Goal: Task Accomplishment & Management: Complete application form

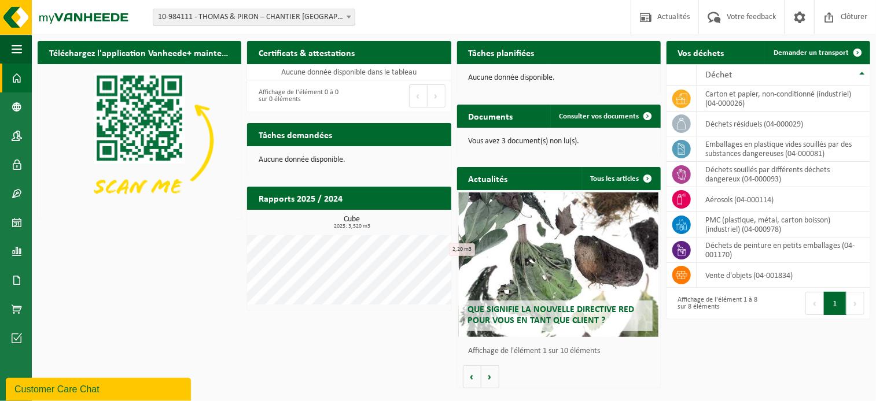
click at [340, 17] on span "10-984111 - THOMAS & PIRON – CHANTIER [GEOGRAPHIC_DATA] - [GEOGRAPHIC_DATA]-[GE…" at bounding box center [253, 17] width 201 height 16
click at [16, 164] on span at bounding box center [17, 164] width 10 height 29
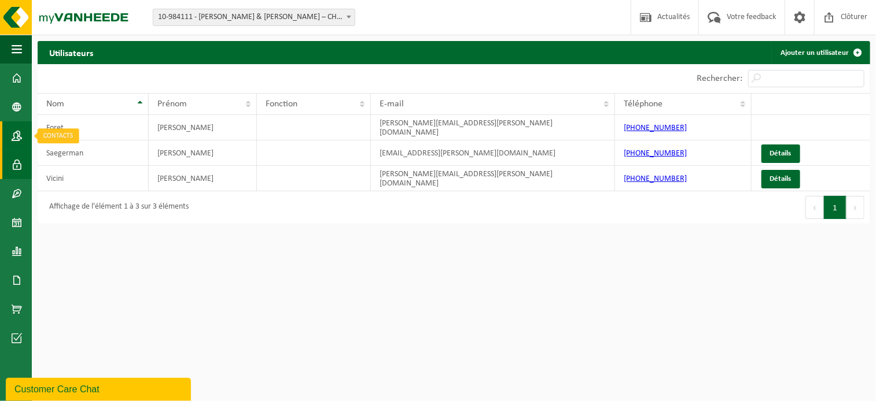
click at [17, 138] on span at bounding box center [17, 135] width 10 height 29
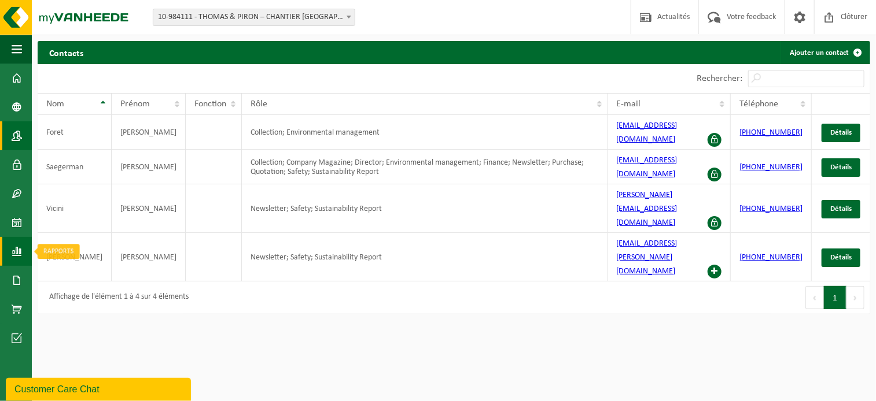
click at [16, 244] on span at bounding box center [17, 251] width 10 height 29
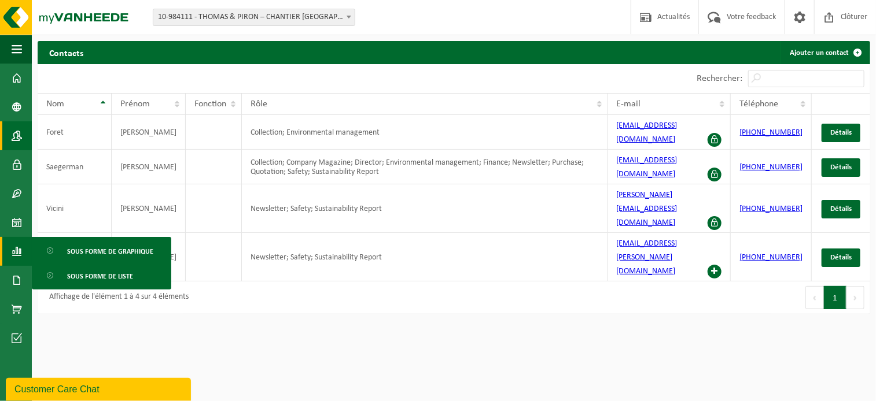
click at [270, 269] on html "Site: 10-984111 - THOMAS & PIRON – CHANTIER LOUVAIN-LA-NEUVE LLNCISE2 - OTTIGNI…" at bounding box center [438, 200] width 876 height 401
click at [19, 276] on span at bounding box center [17, 280] width 10 height 29
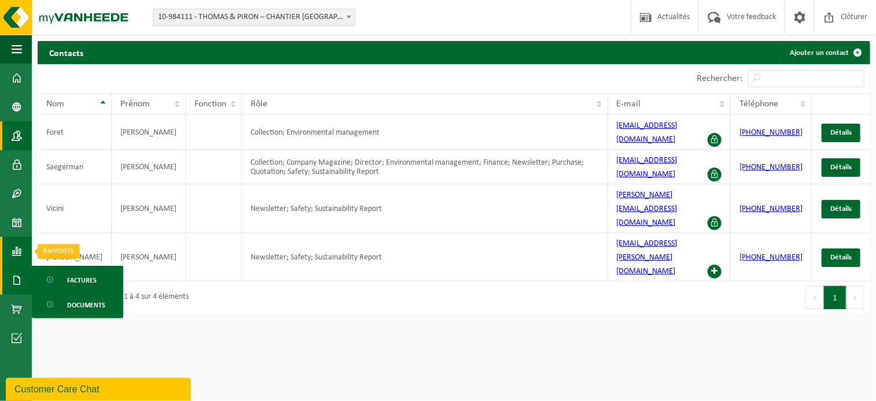
click at [18, 255] on span at bounding box center [17, 251] width 10 height 29
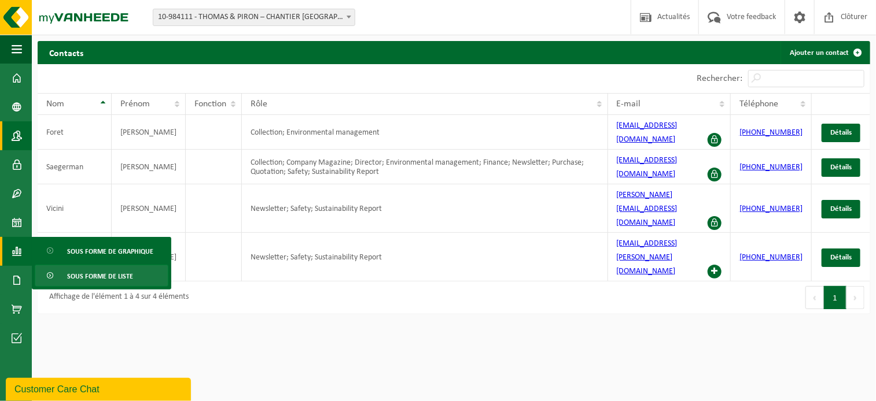
click at [125, 276] on span "Sous forme de liste" at bounding box center [100, 277] width 66 height 22
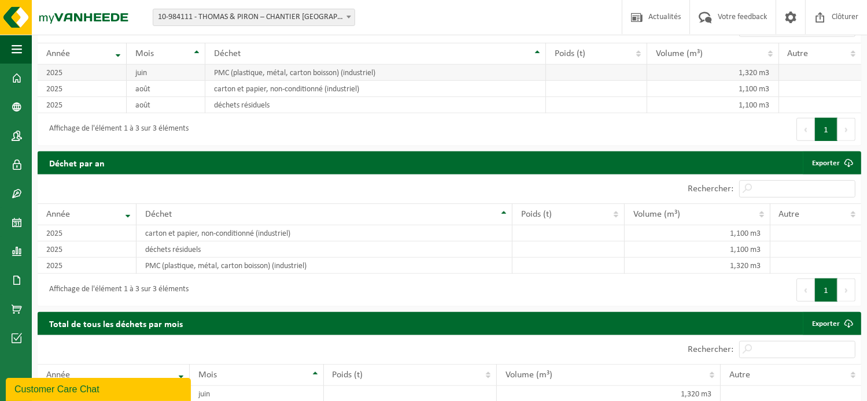
scroll to position [754, 0]
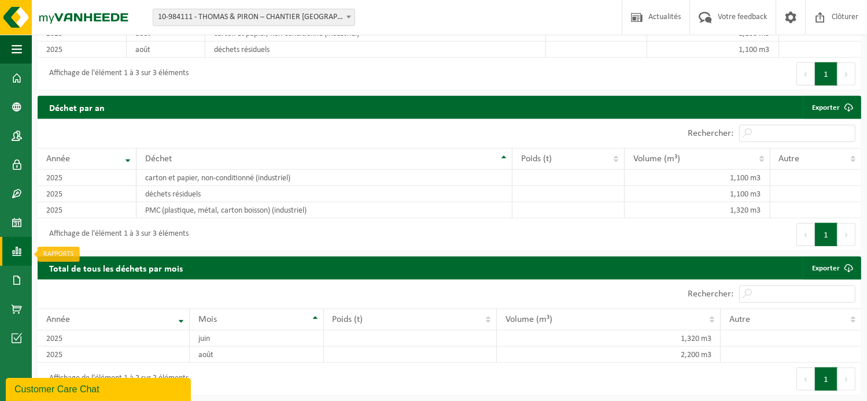
click at [22, 249] on link "Rapports" at bounding box center [16, 251] width 32 height 29
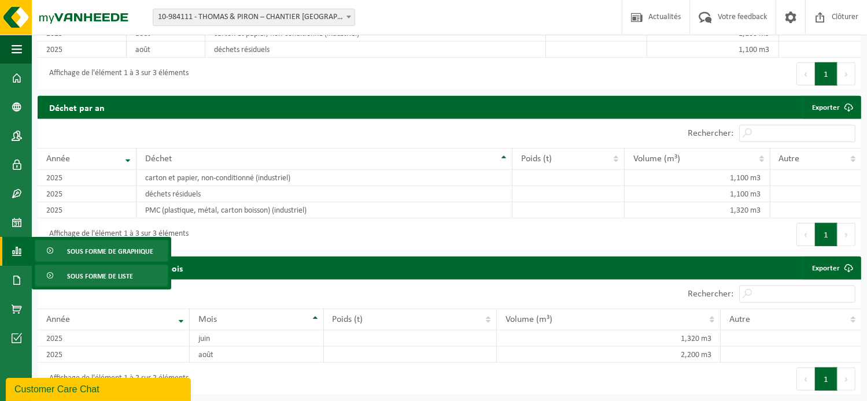
click at [116, 252] on span "Sous forme de graphique" at bounding box center [110, 252] width 86 height 22
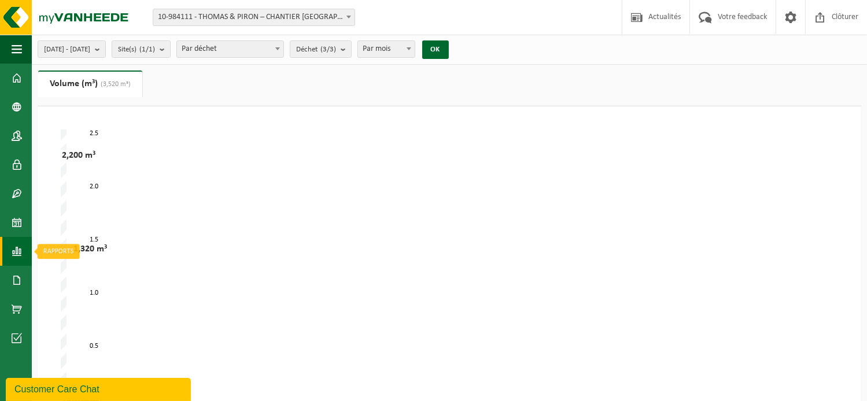
click at [25, 250] on link "Rapports" at bounding box center [16, 251] width 32 height 29
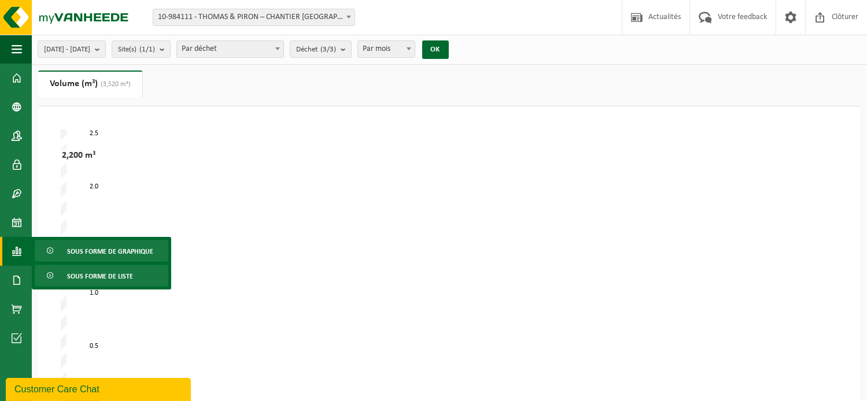
click at [88, 274] on span "Sous forme de liste" at bounding box center [100, 277] width 66 height 22
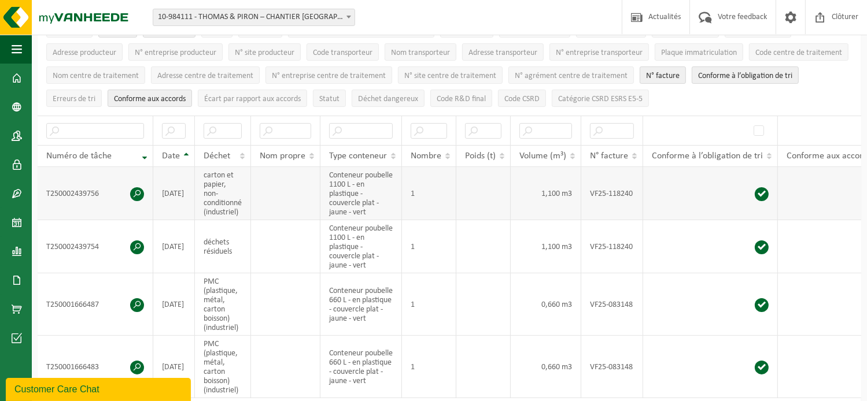
scroll to position [116, 0]
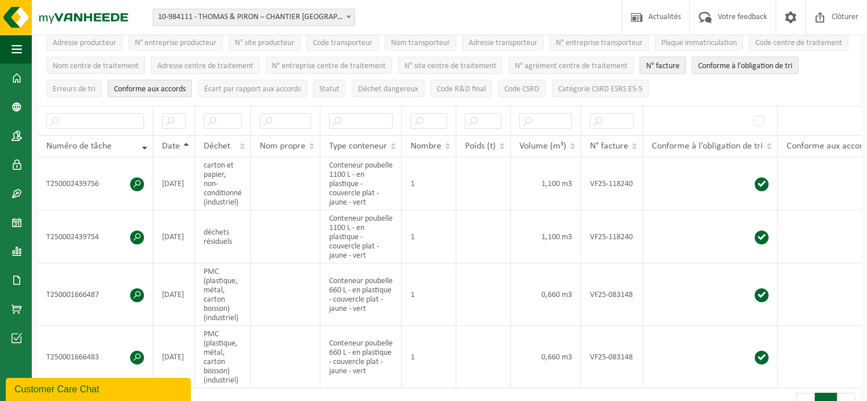
click at [668, 62] on span "N° facture" at bounding box center [663, 66] width 34 height 9
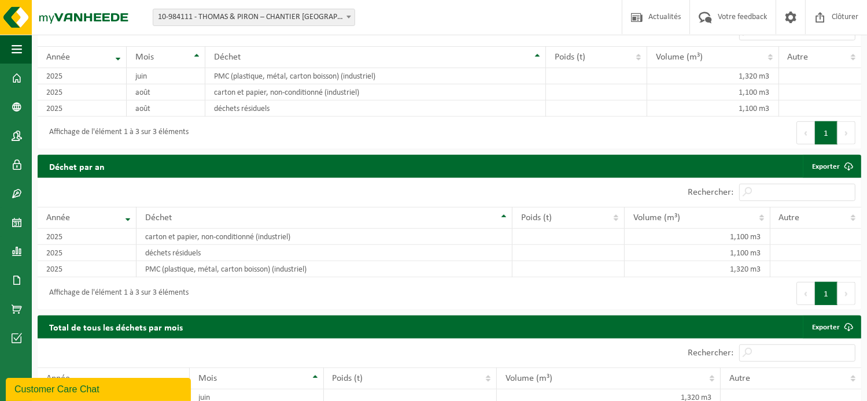
scroll to position [709, 0]
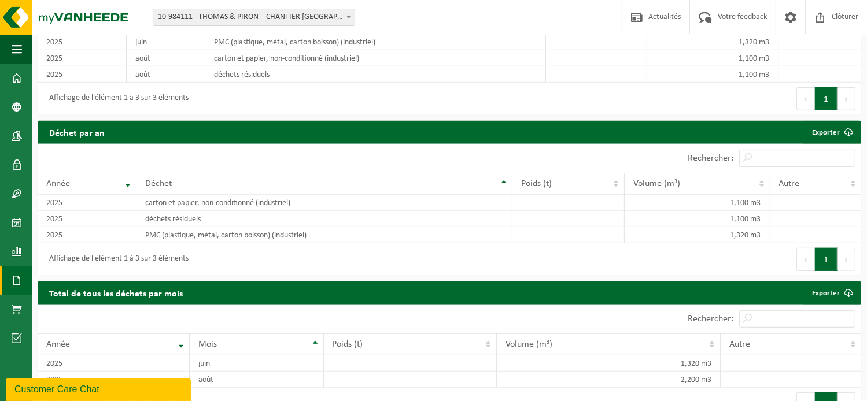
click at [19, 285] on span at bounding box center [17, 280] width 10 height 29
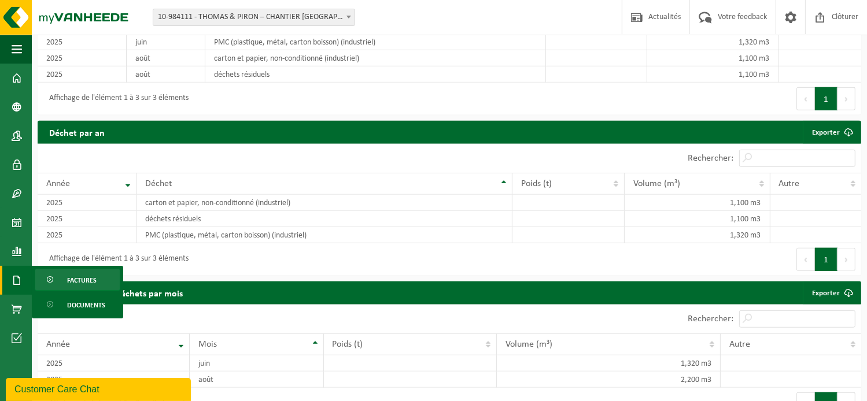
click at [83, 279] on span "Factures" at bounding box center [82, 281] width 30 height 22
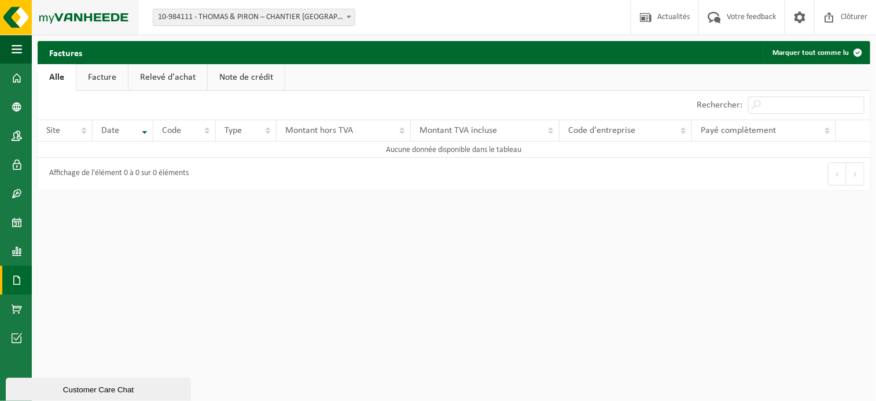
click at [62, 18] on img at bounding box center [69, 17] width 139 height 35
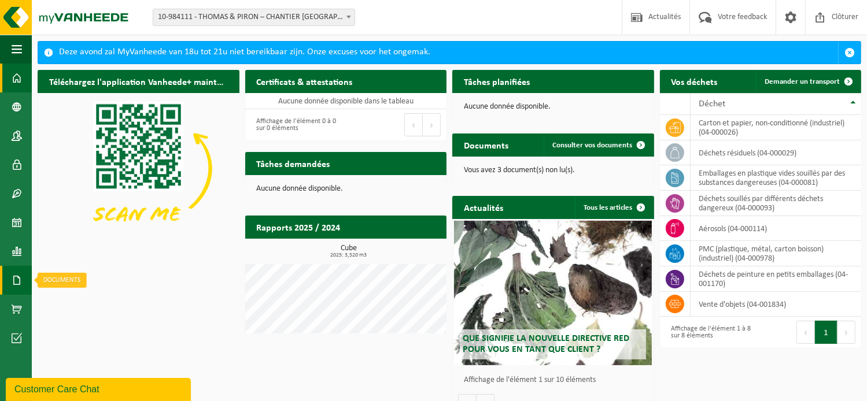
click at [19, 278] on span at bounding box center [17, 280] width 10 height 29
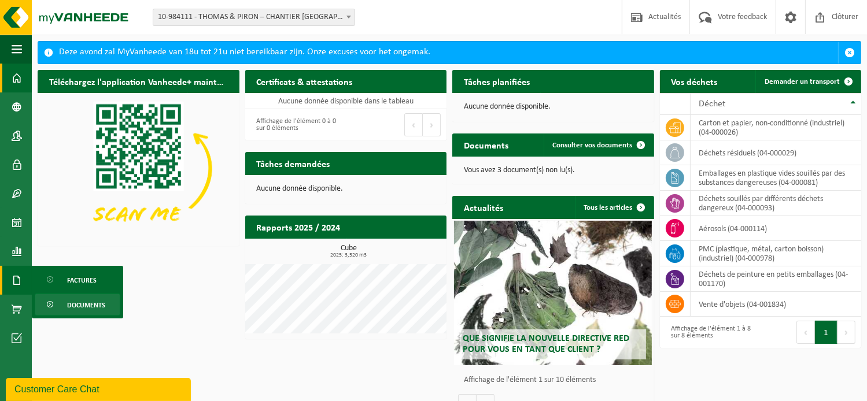
click at [73, 302] on span "Documents" at bounding box center [86, 305] width 38 height 22
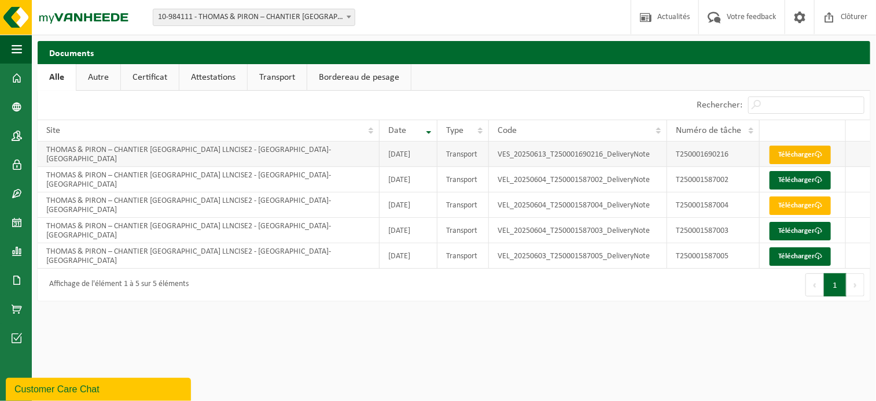
click at [801, 154] on link "Télécharger" at bounding box center [799, 155] width 61 height 19
click at [21, 256] on span at bounding box center [17, 251] width 10 height 29
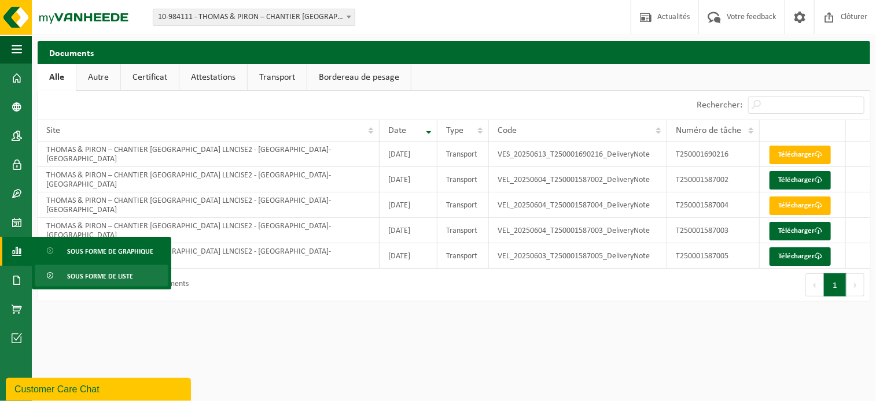
click at [99, 274] on span "Sous forme de liste" at bounding box center [100, 277] width 66 height 22
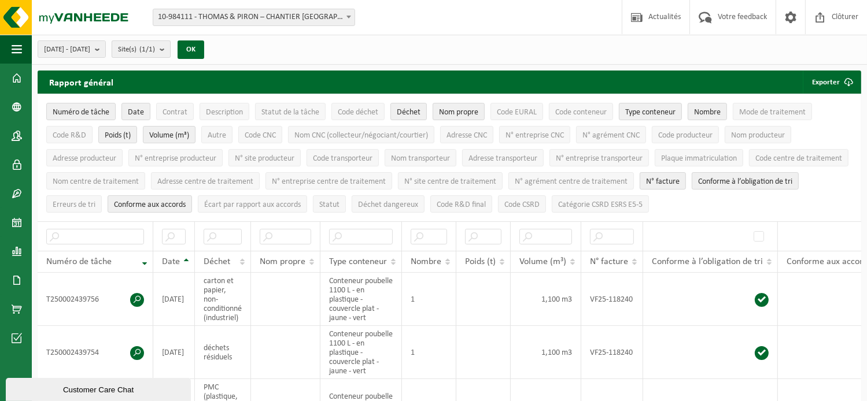
click at [170, 53] on b "submit" at bounding box center [165, 49] width 10 height 16
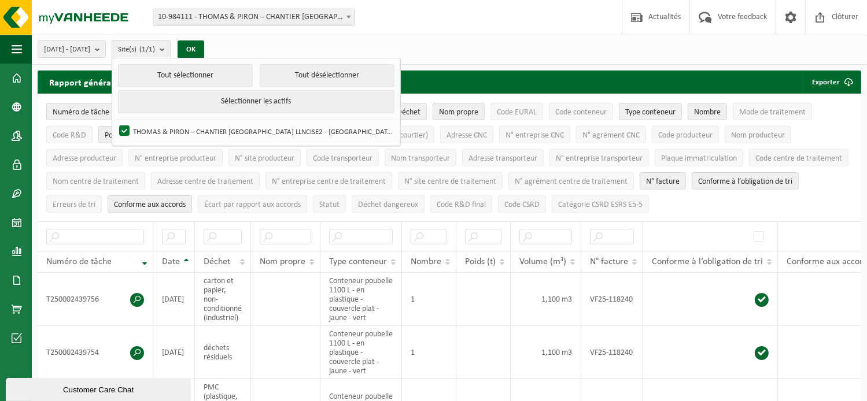
click at [170, 53] on b "submit" at bounding box center [165, 49] width 10 height 17
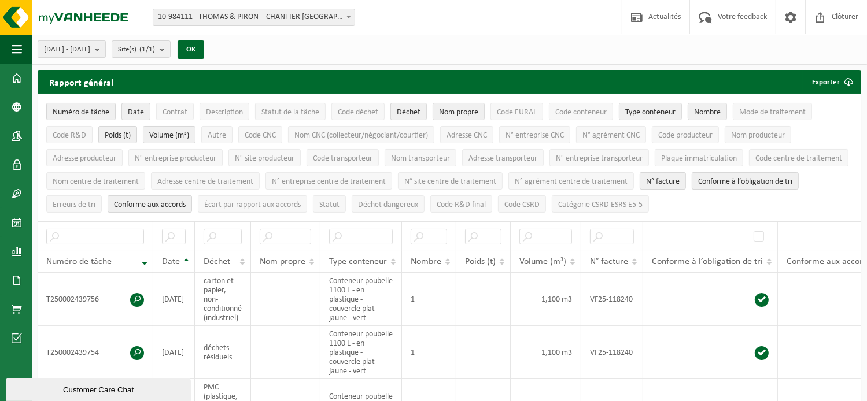
click at [105, 50] on b "submit" at bounding box center [100, 49] width 10 height 16
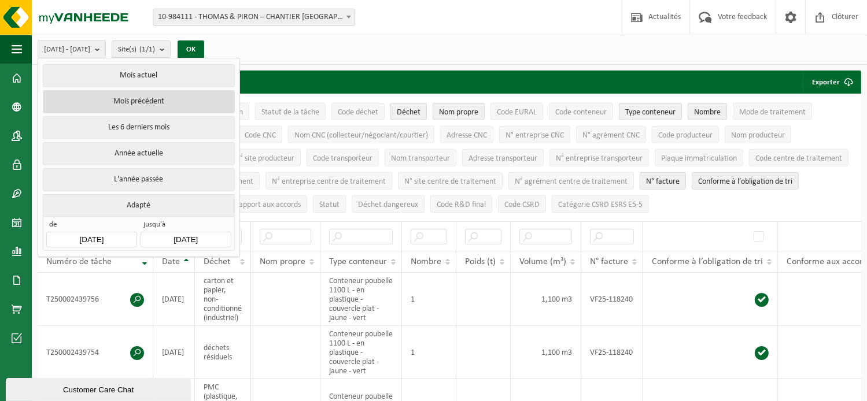
click at [145, 102] on button "Mois précédent" at bounding box center [138, 101] width 191 height 23
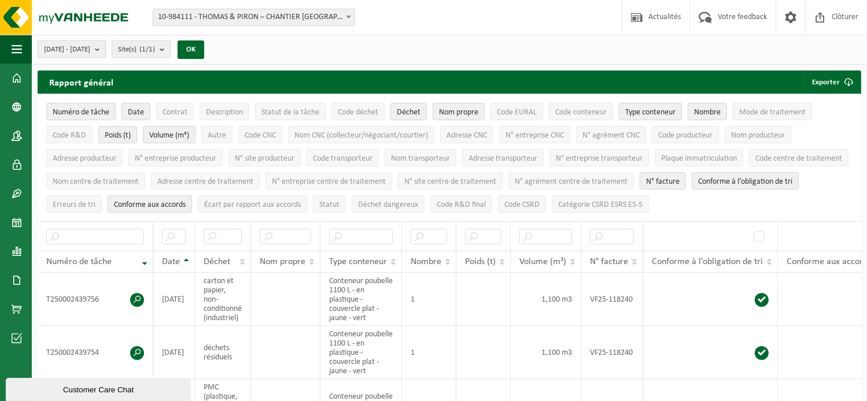
click at [105, 54] on b "submit" at bounding box center [100, 49] width 10 height 16
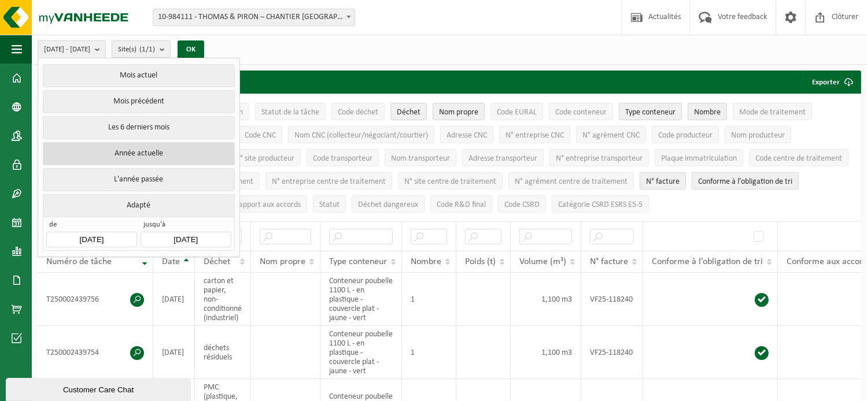
click at [154, 144] on button "Année actuelle" at bounding box center [138, 153] width 191 height 23
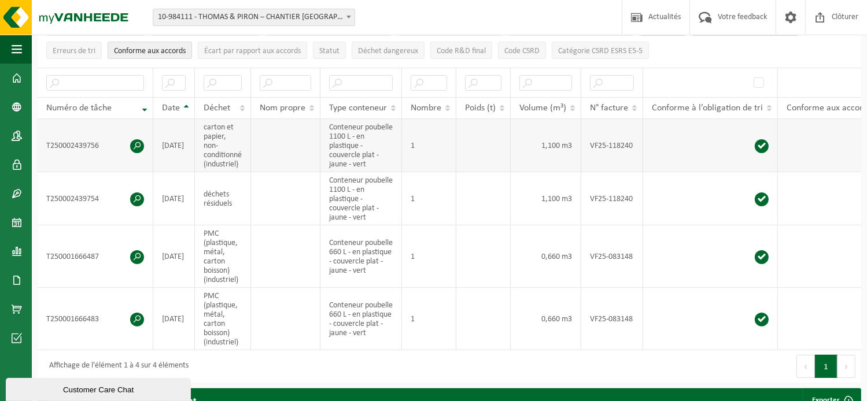
scroll to position [116, 0]
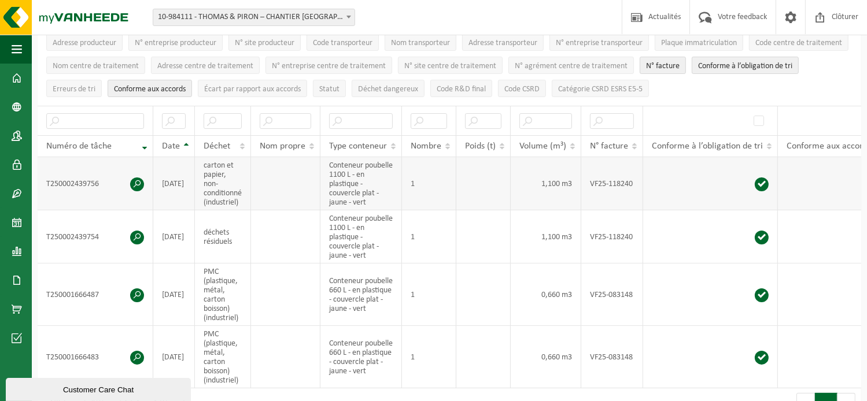
click at [132, 178] on span at bounding box center [137, 185] width 14 height 14
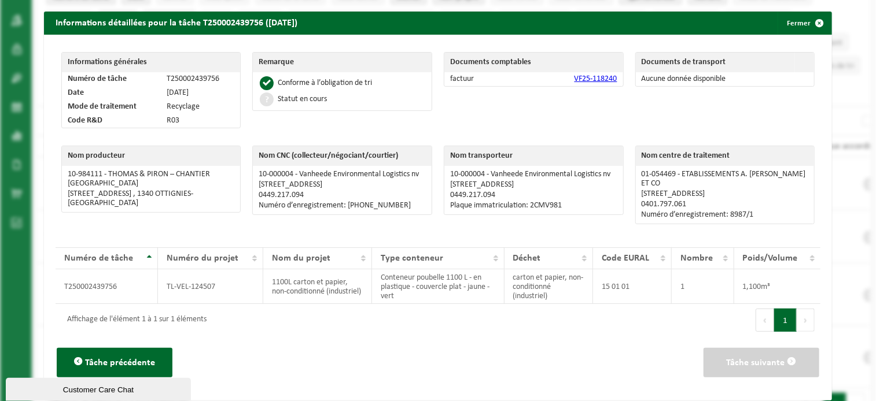
click at [597, 80] on link "VF25-118240" at bounding box center [595, 79] width 43 height 9
click at [808, 23] on span "button" at bounding box center [819, 23] width 23 height 23
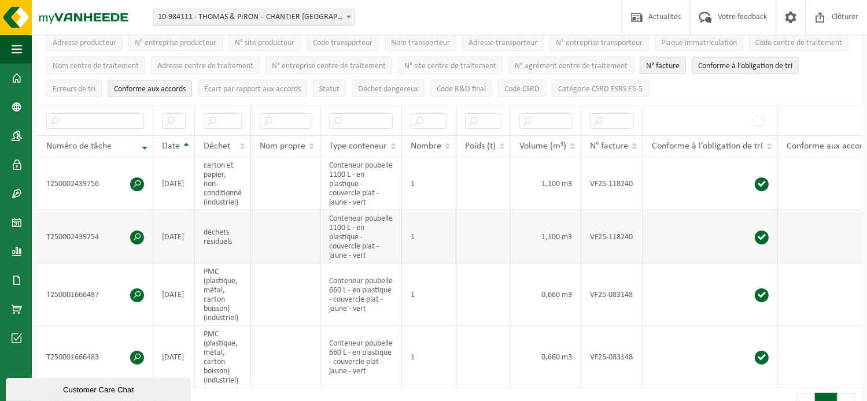
click at [139, 233] on span at bounding box center [137, 238] width 14 height 14
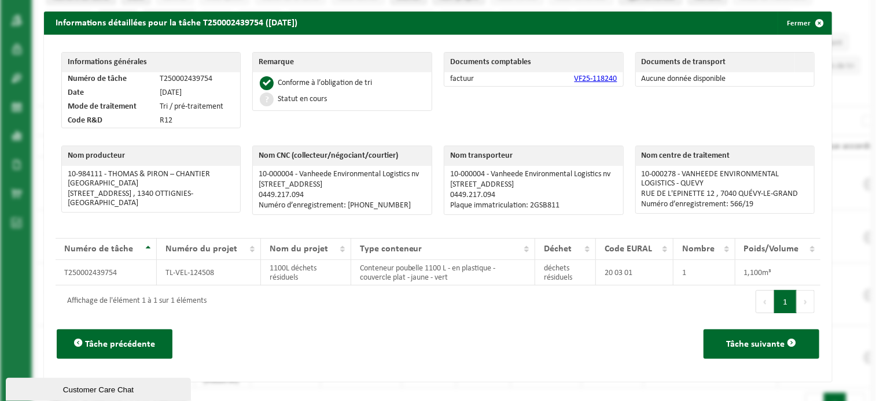
click at [584, 75] on link "VF25-118240" at bounding box center [595, 79] width 43 height 9
click at [815, 23] on span "button" at bounding box center [819, 23] width 23 height 23
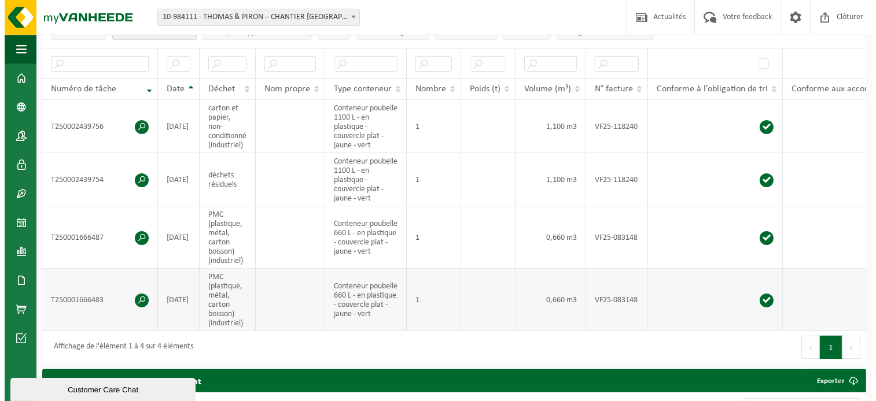
scroll to position [174, 0]
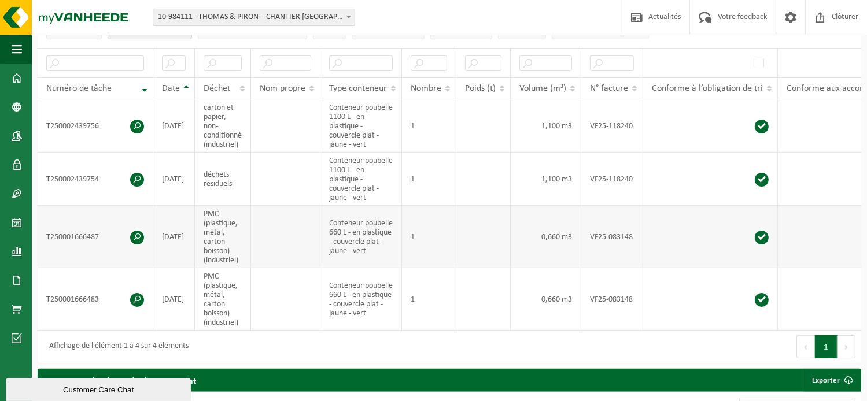
click at [139, 232] on span at bounding box center [137, 238] width 14 height 14
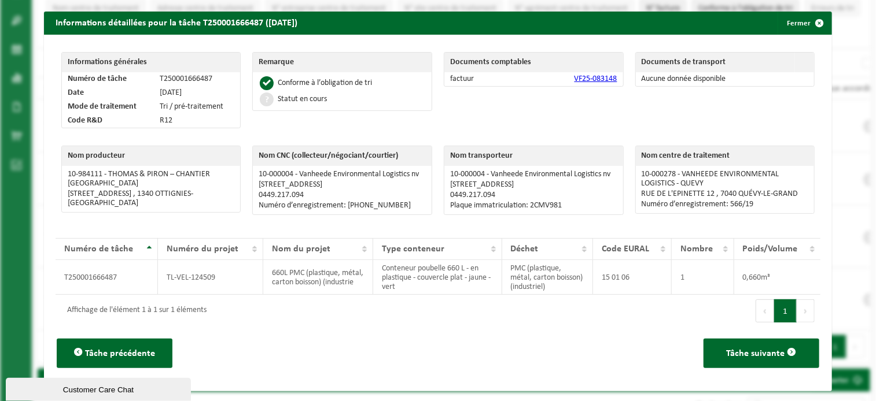
click at [609, 75] on link "VF25-083148" at bounding box center [595, 79] width 43 height 9
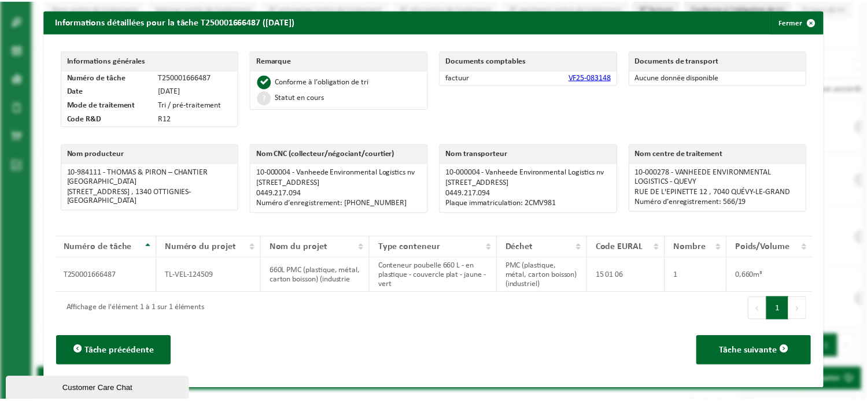
scroll to position [8, 0]
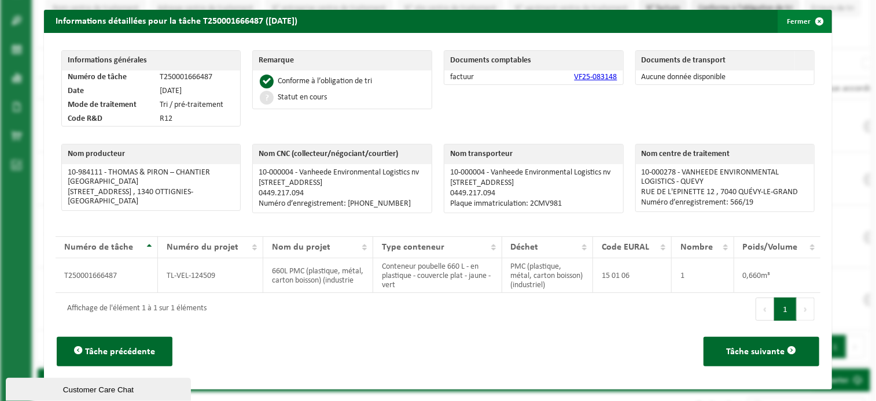
click at [808, 10] on span "button" at bounding box center [819, 21] width 23 height 23
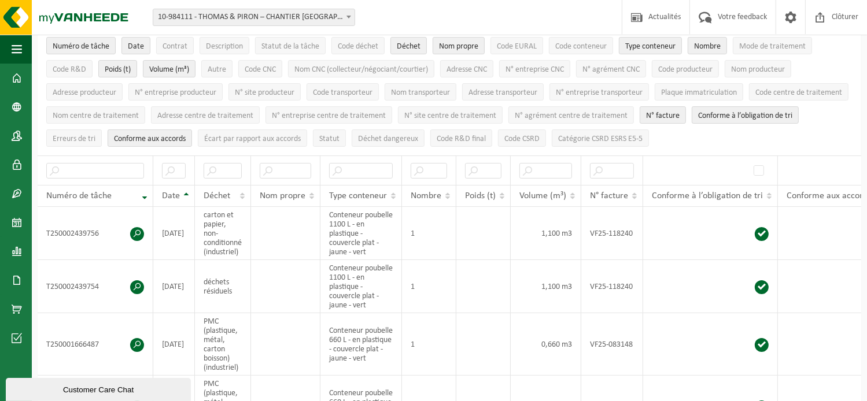
scroll to position [0, 0]
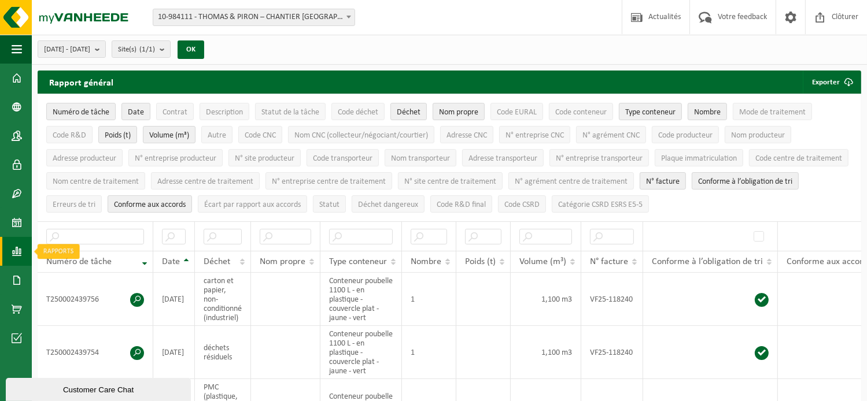
click at [12, 256] on span at bounding box center [17, 251] width 10 height 29
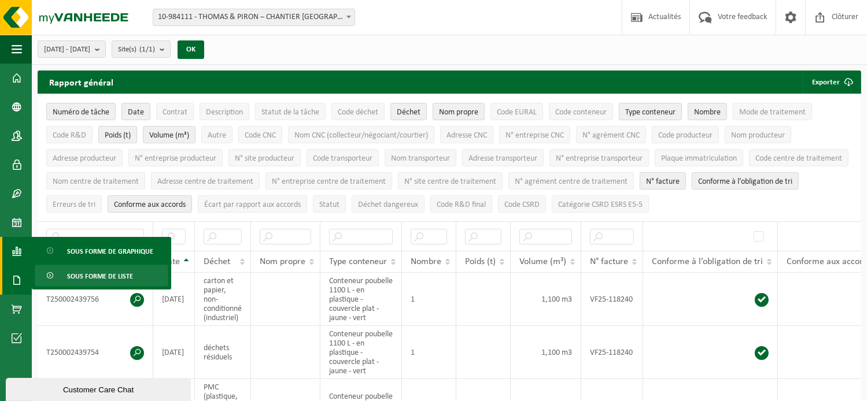
click at [14, 284] on span at bounding box center [17, 280] width 10 height 29
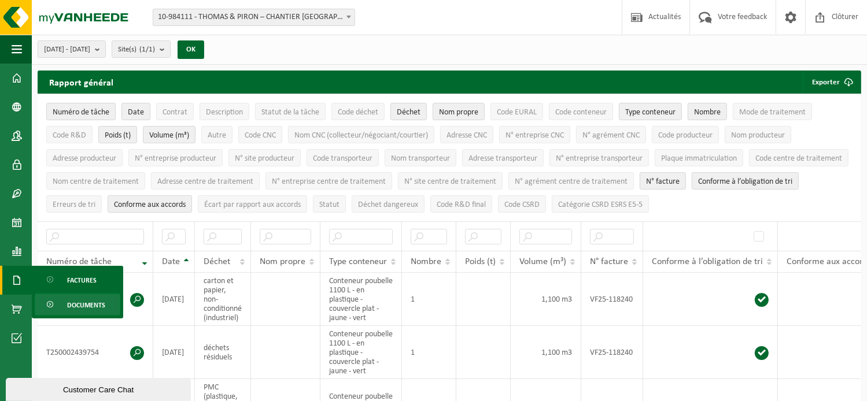
click at [76, 306] on span "Documents" at bounding box center [86, 305] width 38 height 22
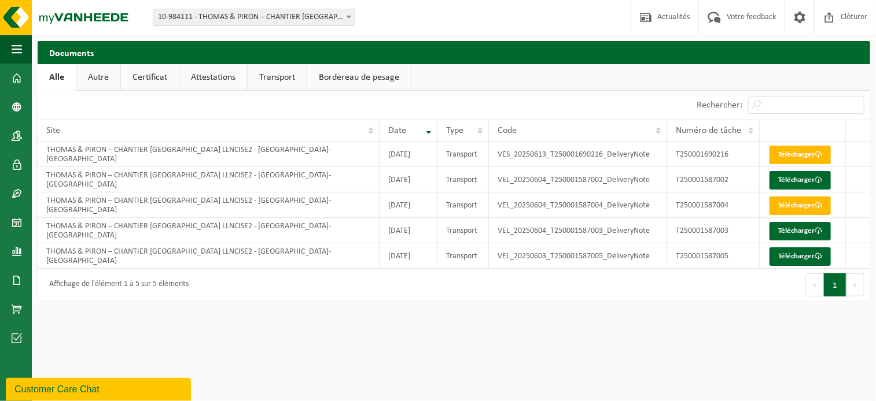
click at [213, 80] on link "Attestations" at bounding box center [213, 77] width 68 height 27
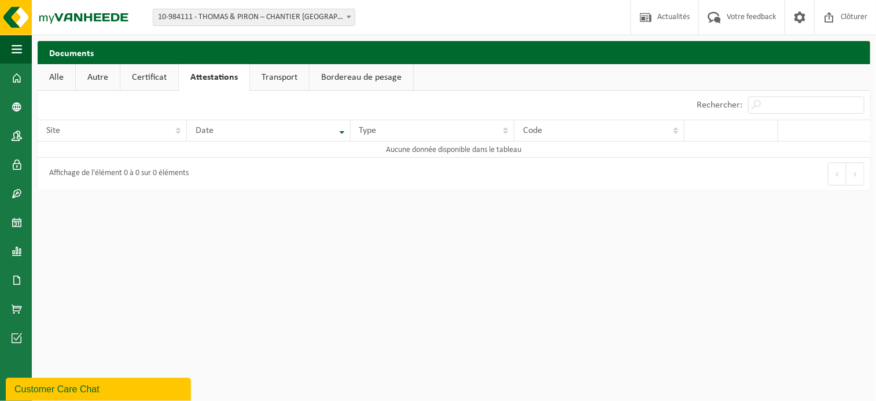
click at [277, 79] on link "Transport" at bounding box center [279, 77] width 59 height 27
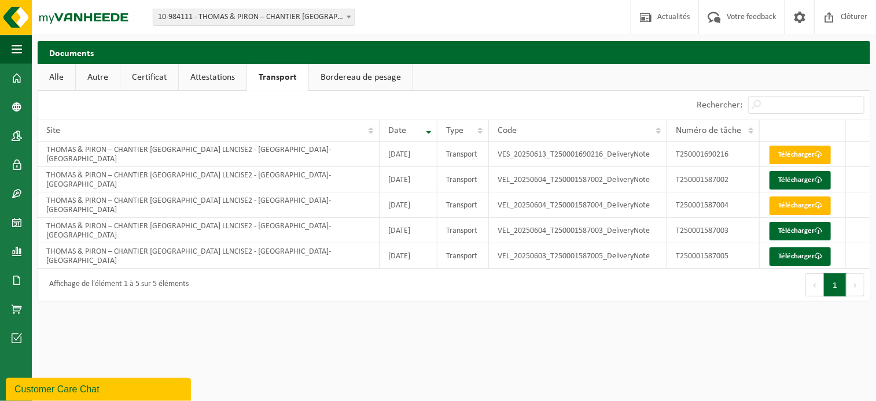
click at [342, 77] on link "Bordereau de pesage" at bounding box center [361, 77] width 104 height 27
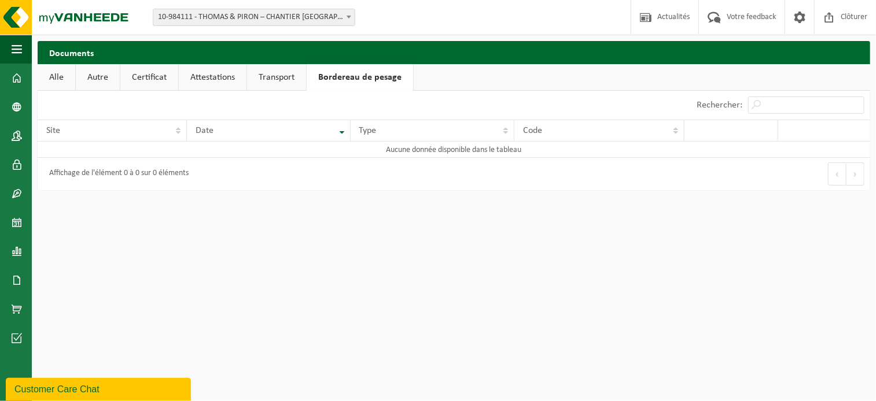
click at [290, 76] on link "Transport" at bounding box center [276, 77] width 59 height 27
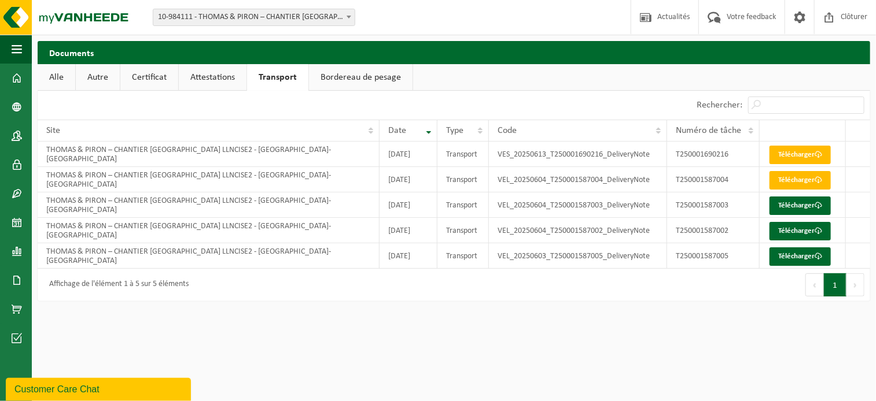
click at [218, 76] on link "Attestations" at bounding box center [213, 77] width 68 height 27
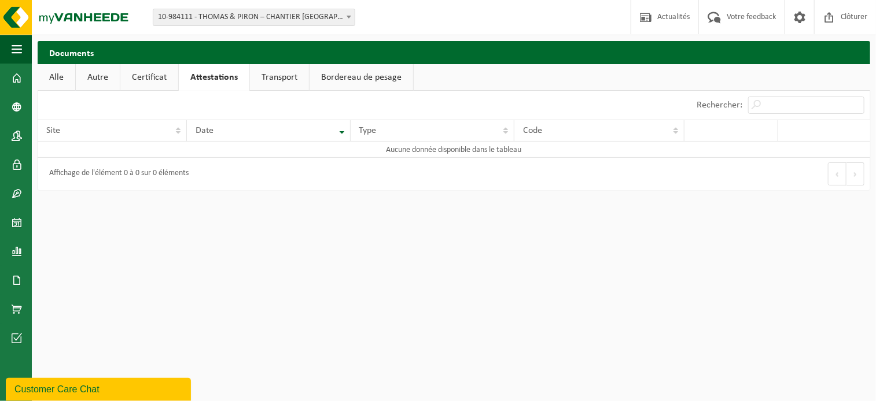
click at [148, 76] on link "Certificat" at bounding box center [149, 77] width 58 height 27
click at [99, 78] on link "Autre" at bounding box center [98, 77] width 44 height 27
click at [57, 73] on link "Alle" at bounding box center [57, 77] width 38 height 27
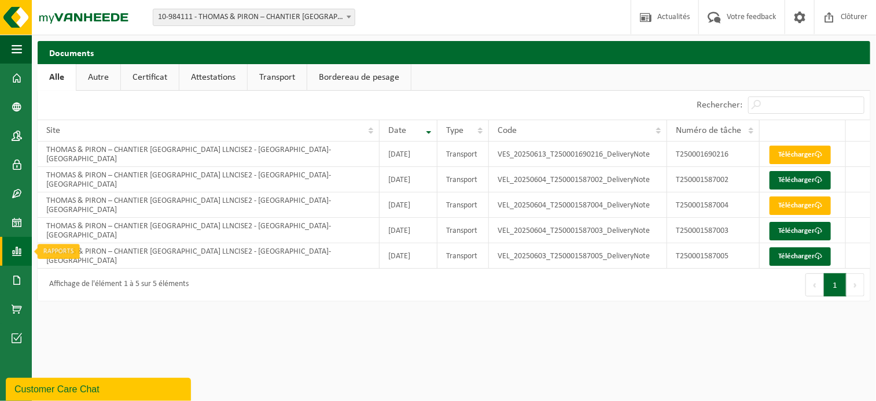
click at [18, 255] on span at bounding box center [17, 251] width 10 height 29
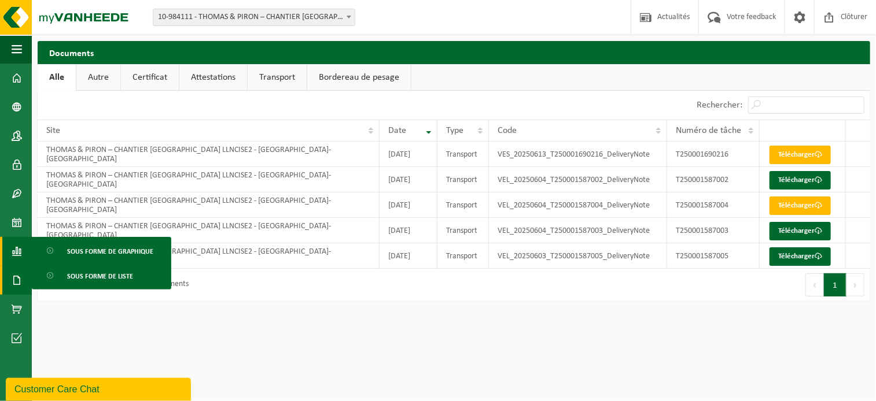
click at [19, 283] on span at bounding box center [17, 280] width 10 height 29
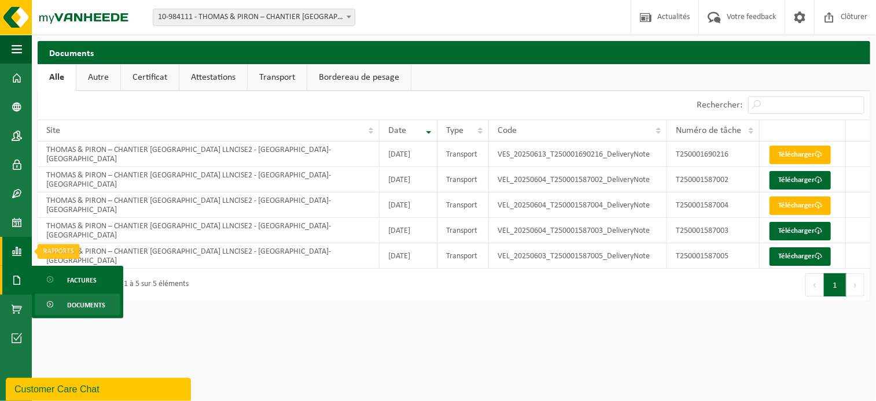
click at [16, 244] on span at bounding box center [17, 251] width 10 height 29
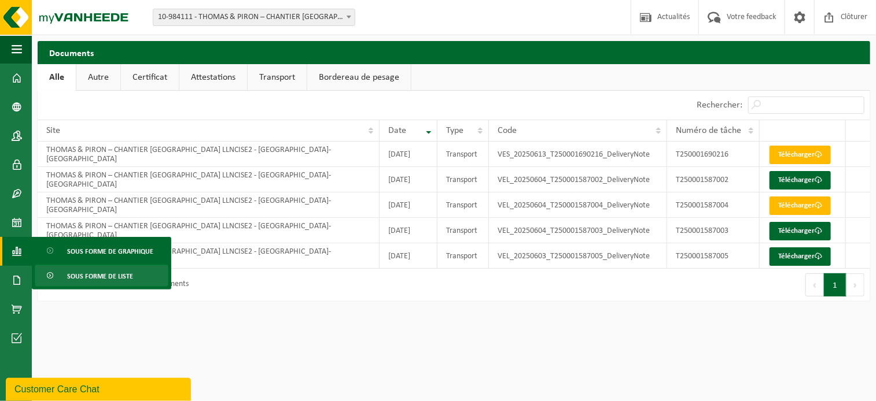
click at [106, 271] on span "Sous forme de liste" at bounding box center [100, 277] width 66 height 22
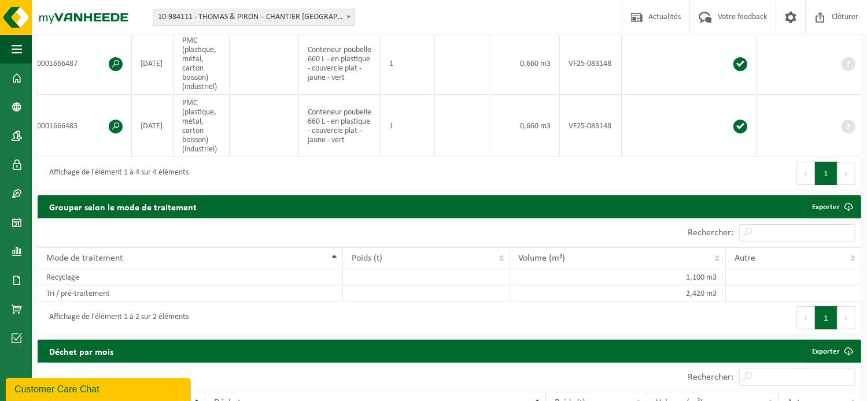
scroll to position [174, 0]
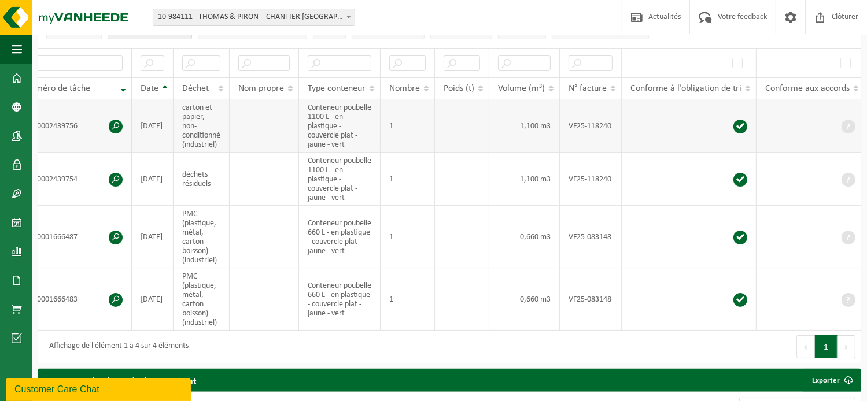
click at [470, 129] on td at bounding box center [462, 126] width 54 height 53
click at [462, 138] on td at bounding box center [462, 126] width 54 height 53
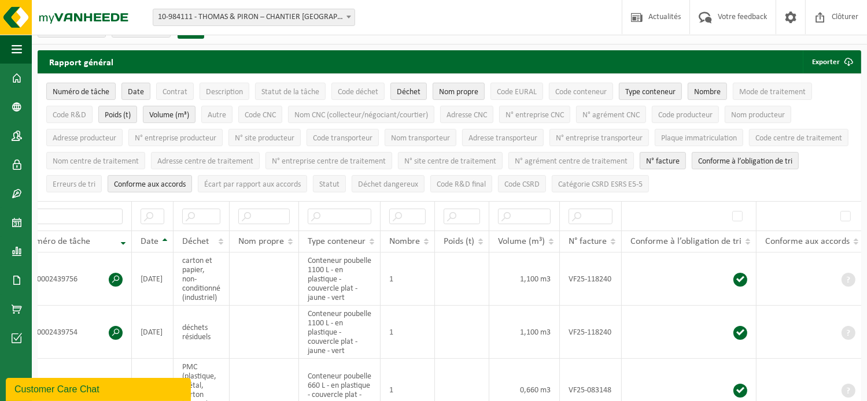
scroll to position [0, 0]
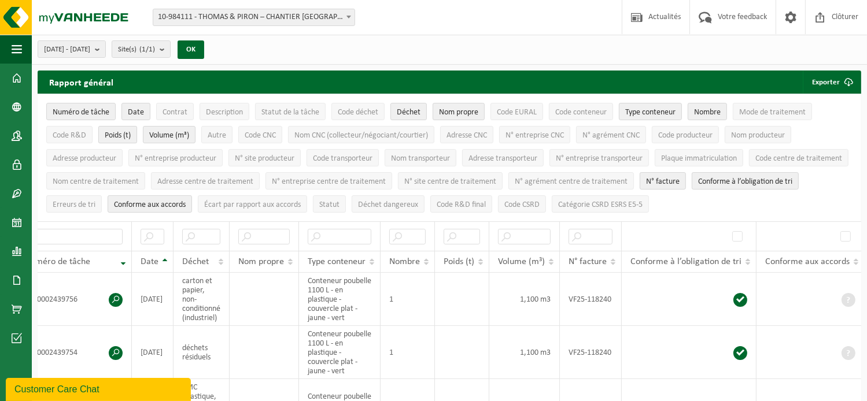
click at [127, 135] on span "Poids (t)" at bounding box center [118, 135] width 26 height 9
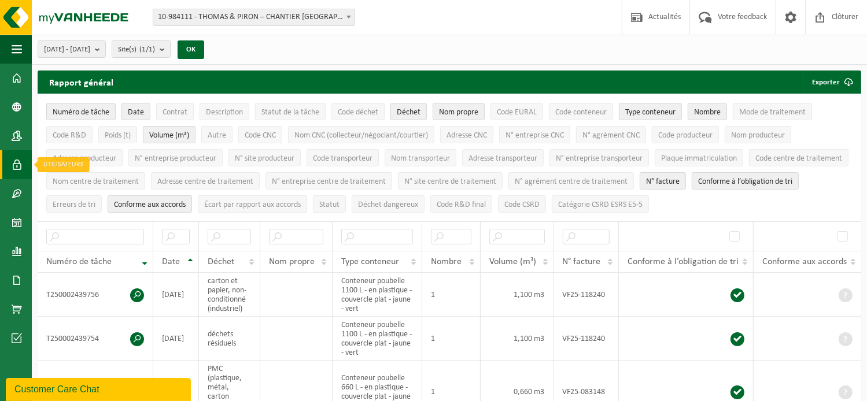
click at [19, 171] on span at bounding box center [17, 164] width 10 height 29
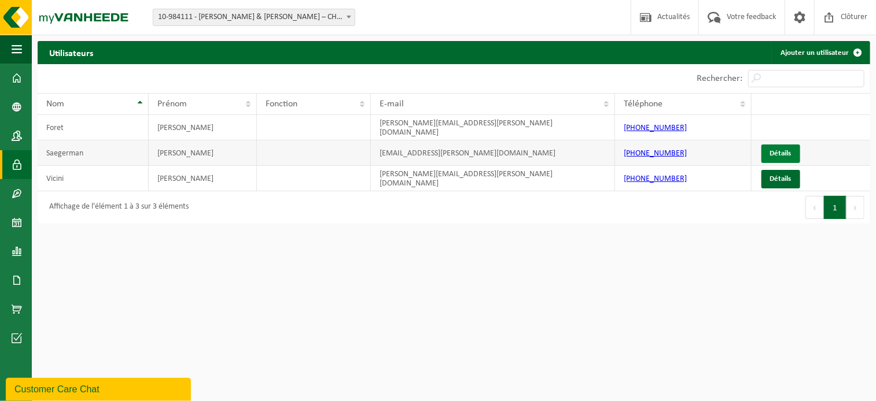
click at [782, 145] on link "Détails" at bounding box center [780, 154] width 39 height 19
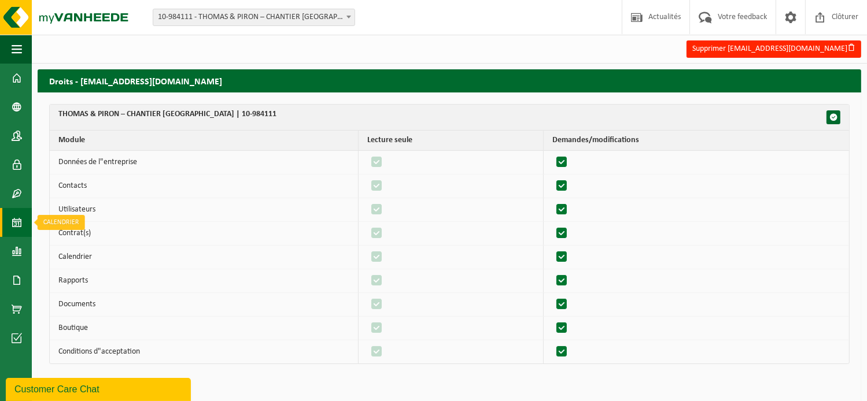
click at [21, 220] on span at bounding box center [17, 222] width 10 height 29
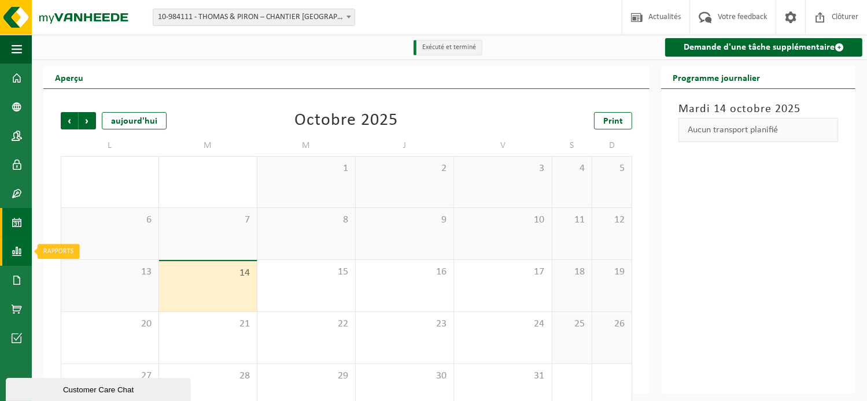
click at [17, 248] on span at bounding box center [17, 251] width 10 height 29
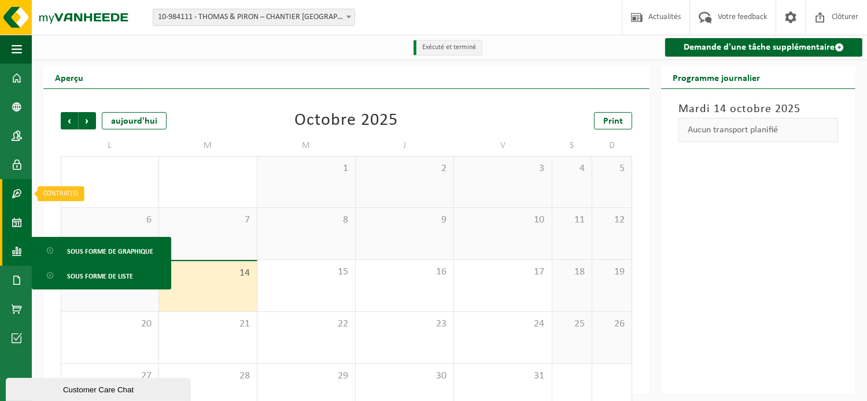
click at [20, 190] on span at bounding box center [17, 193] width 10 height 29
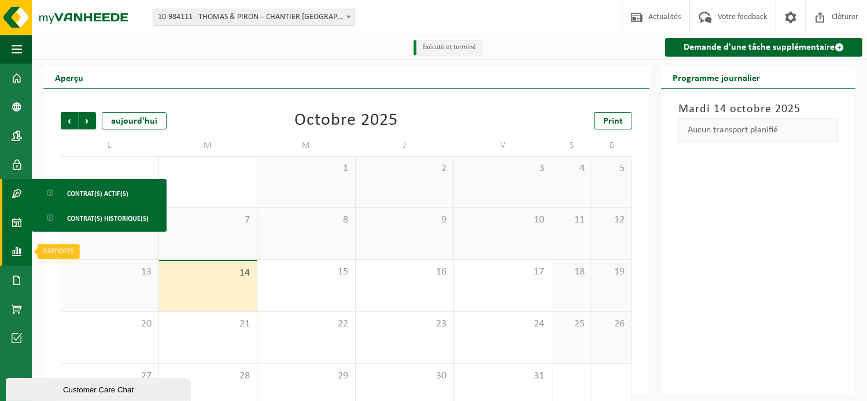
click at [21, 252] on span at bounding box center [17, 251] width 10 height 29
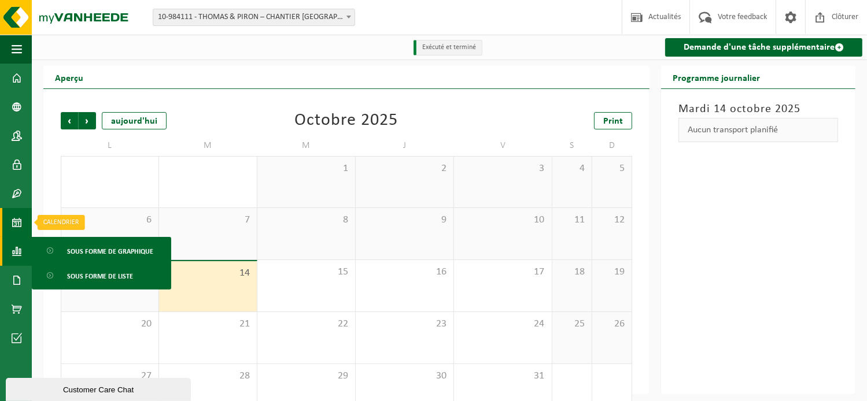
click at [19, 223] on span at bounding box center [17, 222] width 10 height 29
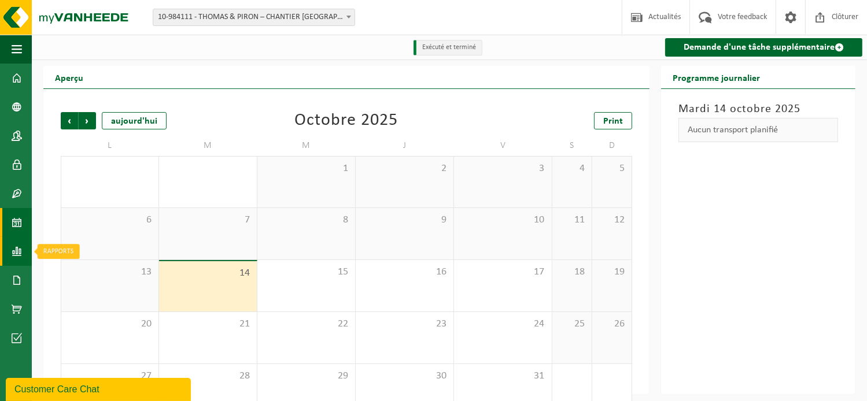
click at [19, 252] on span at bounding box center [17, 251] width 10 height 29
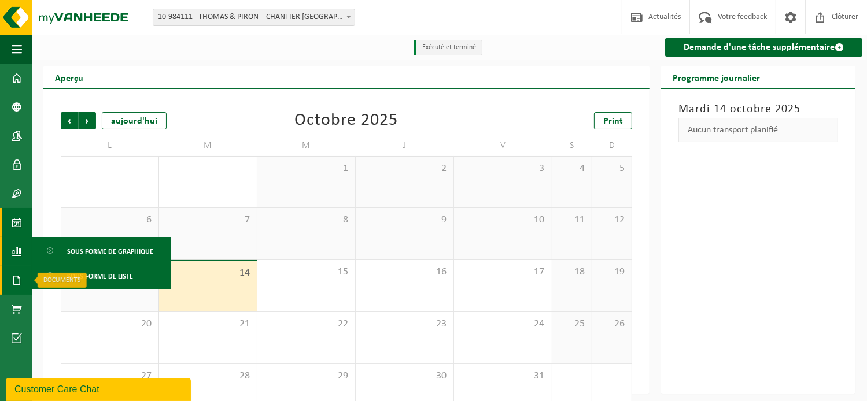
click at [18, 279] on span at bounding box center [17, 280] width 10 height 29
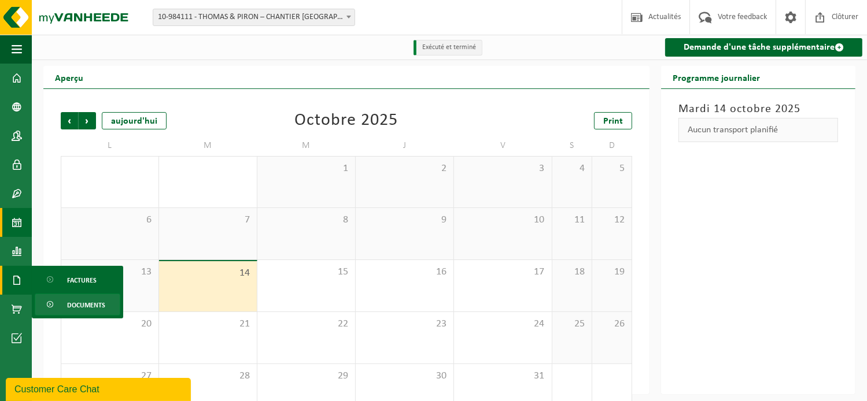
click at [104, 301] on span "Documents" at bounding box center [86, 305] width 38 height 22
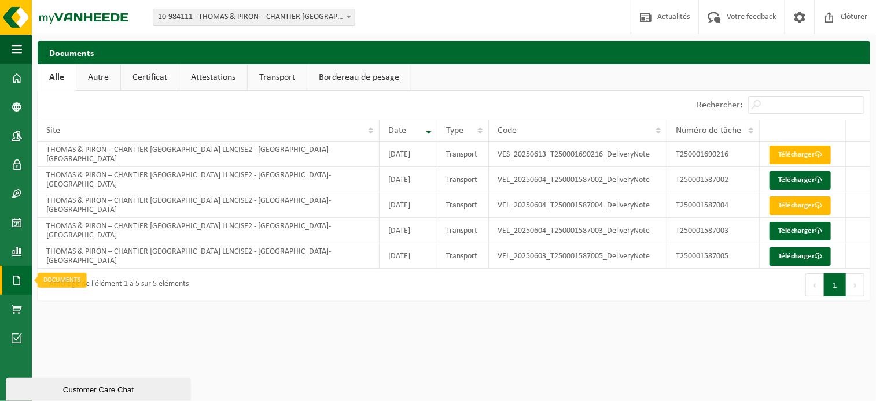
click at [24, 271] on link "Documents" at bounding box center [16, 280] width 32 height 29
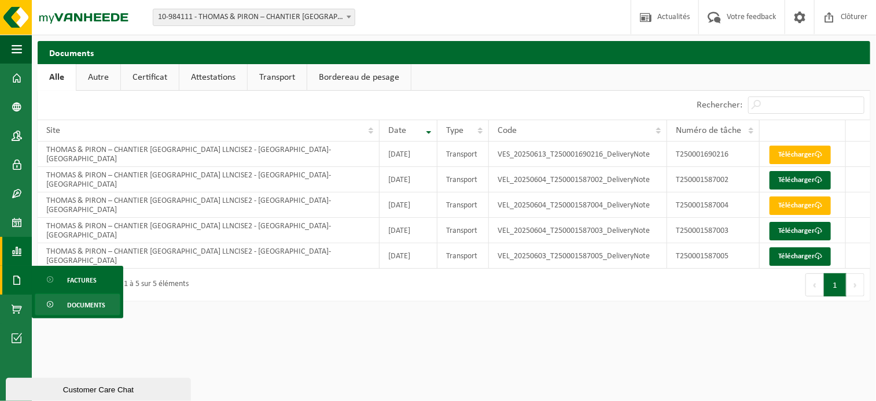
click at [17, 249] on span at bounding box center [17, 251] width 10 height 29
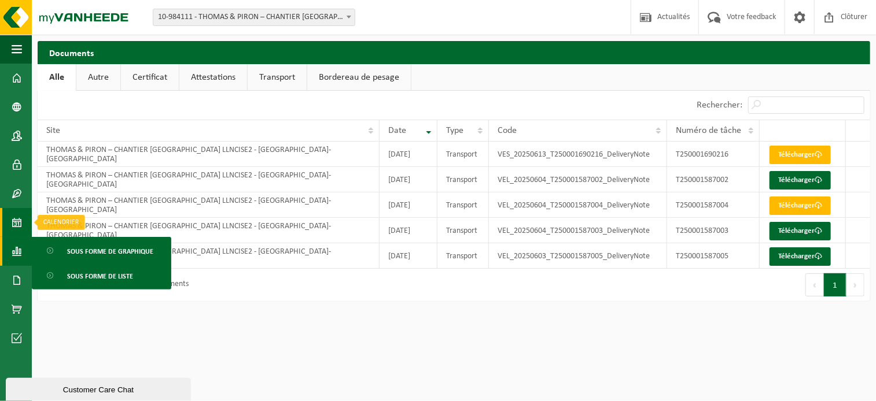
click at [14, 226] on span at bounding box center [17, 222] width 10 height 29
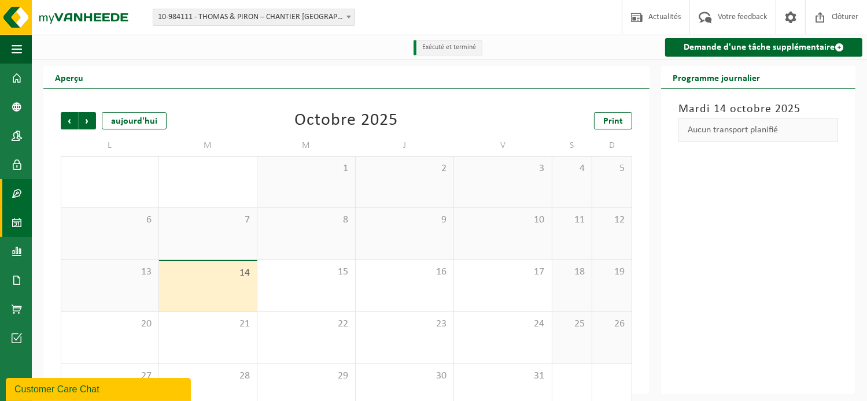
click at [14, 202] on span at bounding box center [17, 193] width 10 height 29
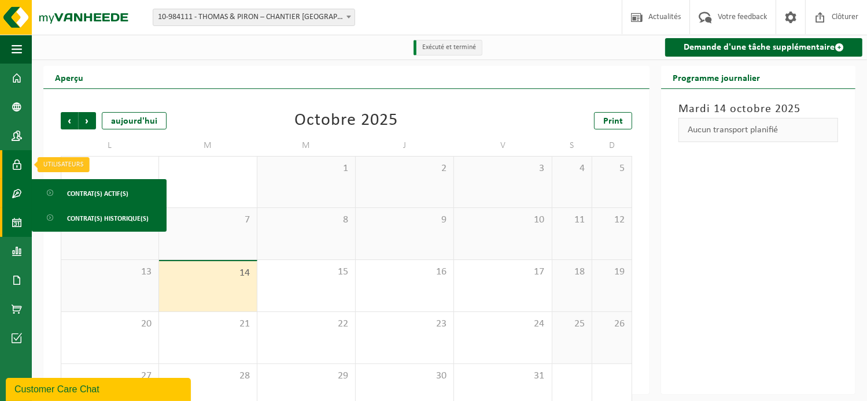
click at [15, 163] on span at bounding box center [17, 164] width 10 height 29
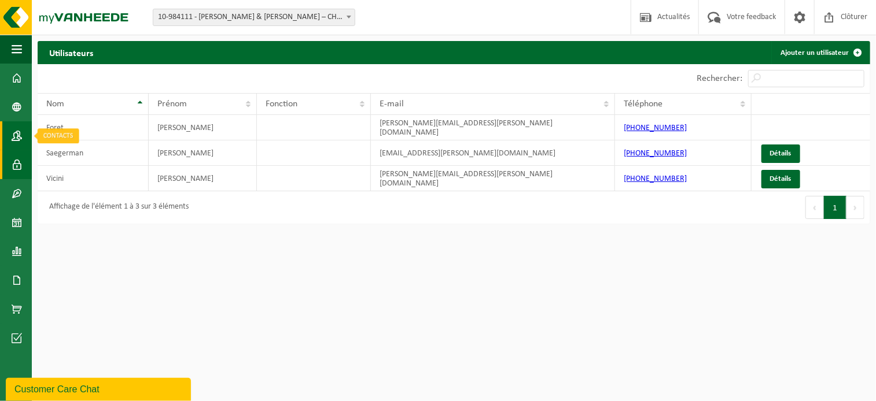
click at [16, 141] on span at bounding box center [17, 135] width 10 height 29
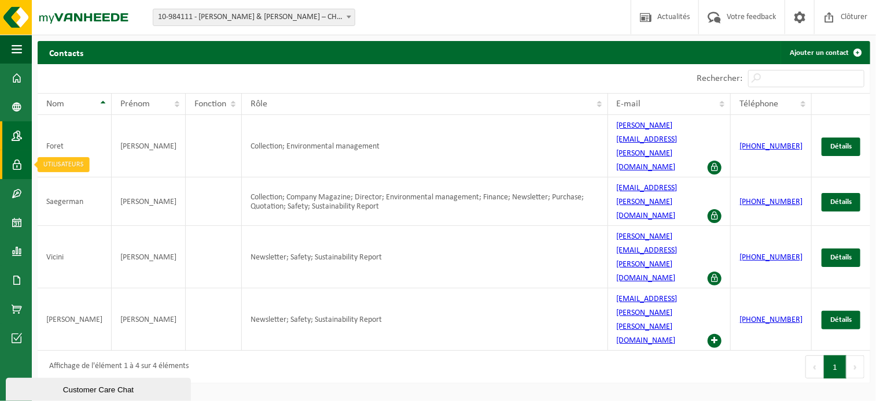
click at [14, 167] on span at bounding box center [17, 164] width 10 height 29
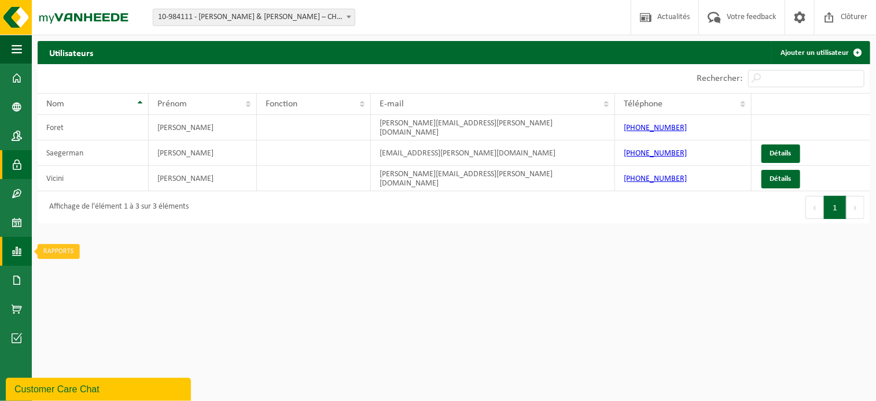
click at [15, 255] on span at bounding box center [17, 251] width 10 height 29
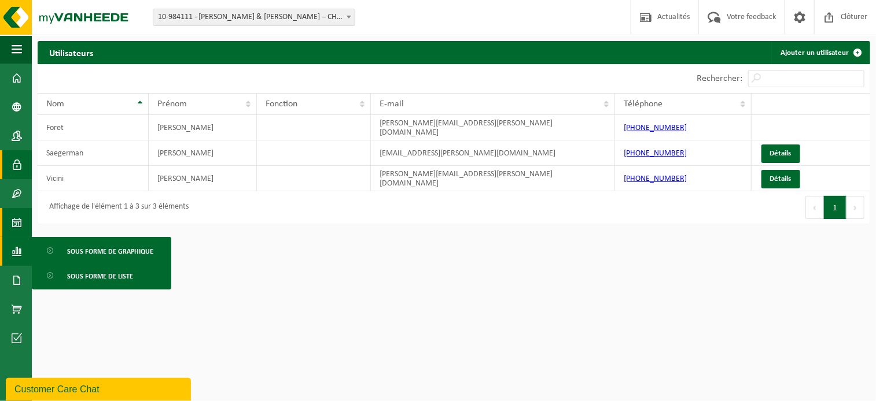
click at [17, 220] on span at bounding box center [17, 222] width 10 height 29
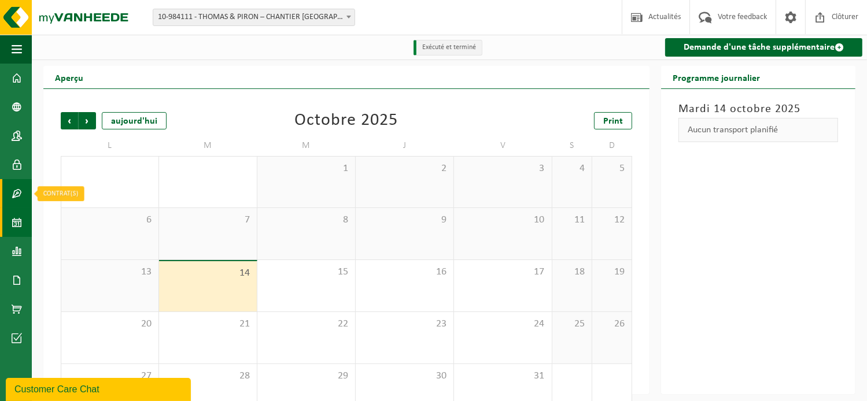
click at [12, 196] on span at bounding box center [17, 193] width 10 height 29
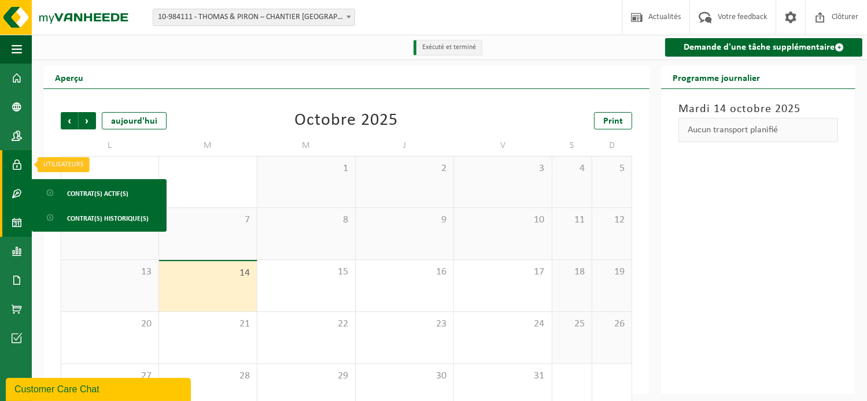
click at [11, 170] on link "Utilisateurs" at bounding box center [16, 164] width 32 height 29
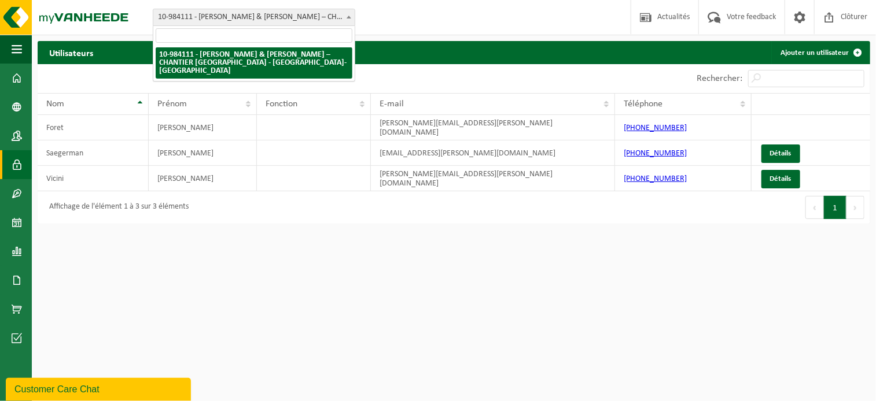
click at [347, 23] on span at bounding box center [349, 16] width 12 height 15
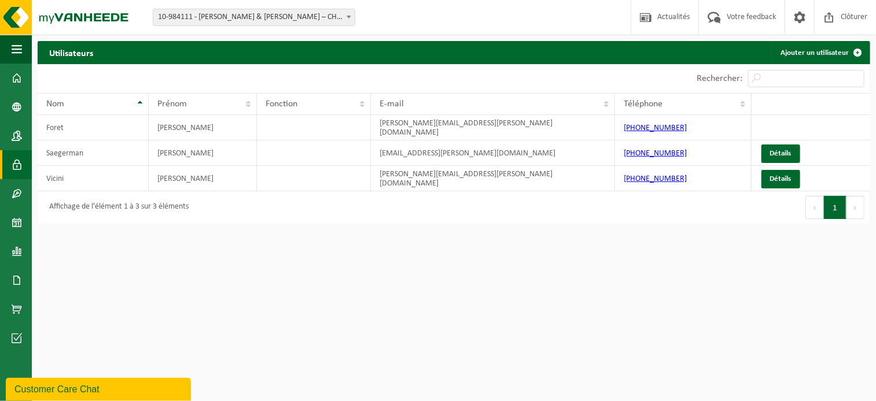
click at [343, 23] on span at bounding box center [349, 16] width 12 height 15
click at [23, 142] on link "Contacts" at bounding box center [16, 135] width 32 height 29
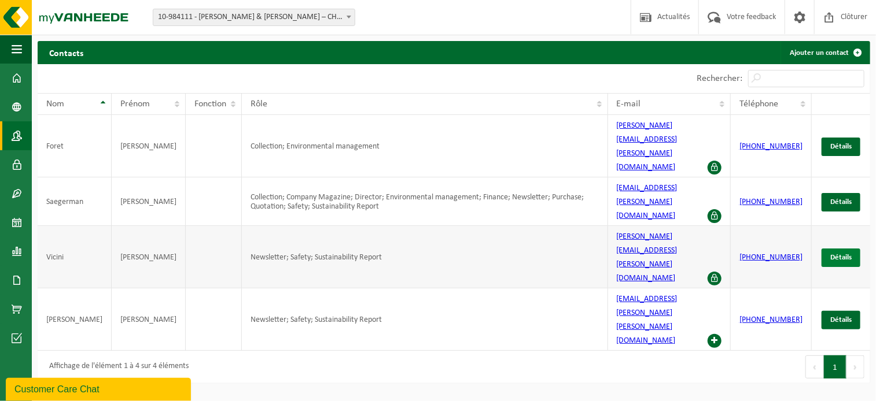
click at [840, 254] on span "Détails" at bounding box center [840, 258] width 21 height 8
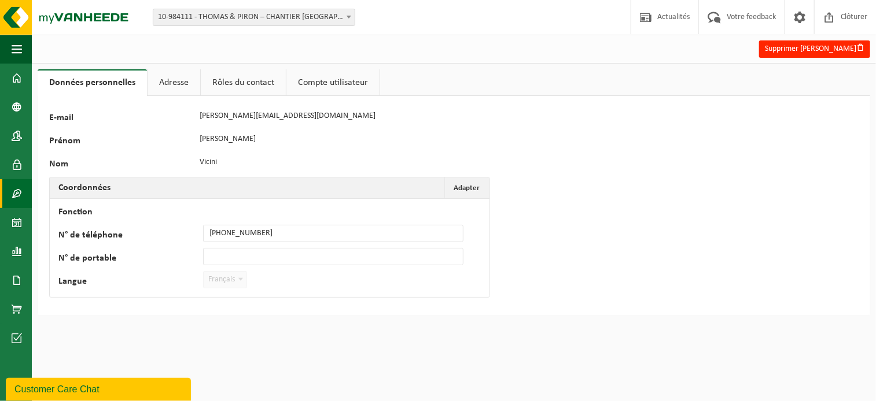
click at [24, 188] on link "Contrat(s)" at bounding box center [16, 193] width 32 height 29
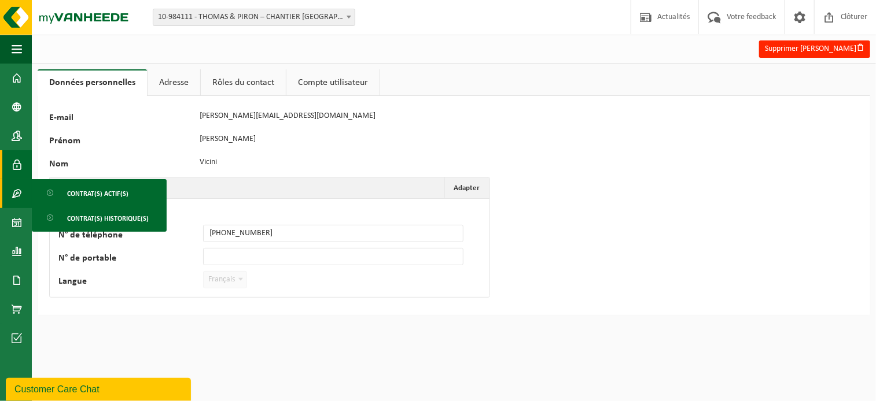
click at [16, 166] on span at bounding box center [17, 164] width 10 height 29
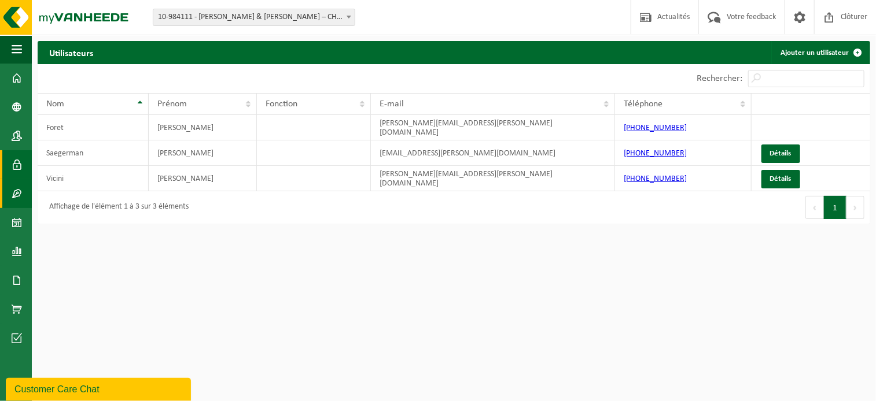
click at [19, 196] on span at bounding box center [17, 193] width 10 height 29
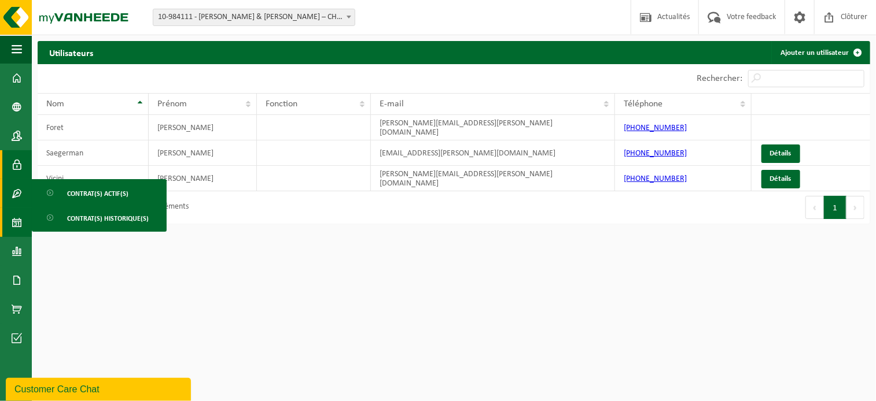
click at [14, 220] on span at bounding box center [17, 222] width 10 height 29
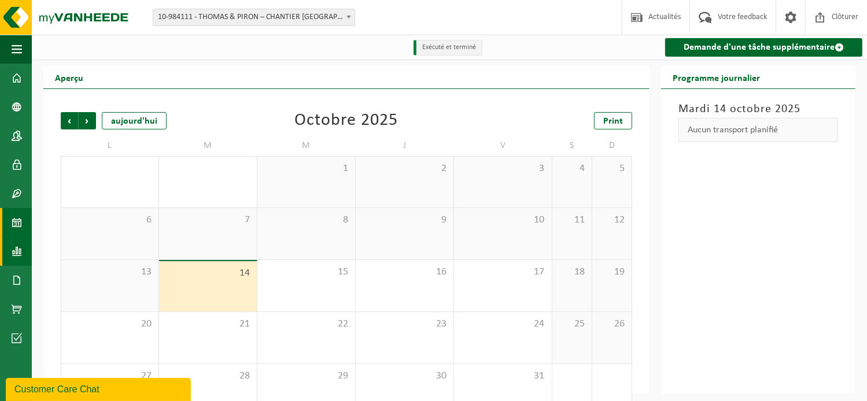
click at [23, 256] on link "Rapports" at bounding box center [16, 251] width 32 height 29
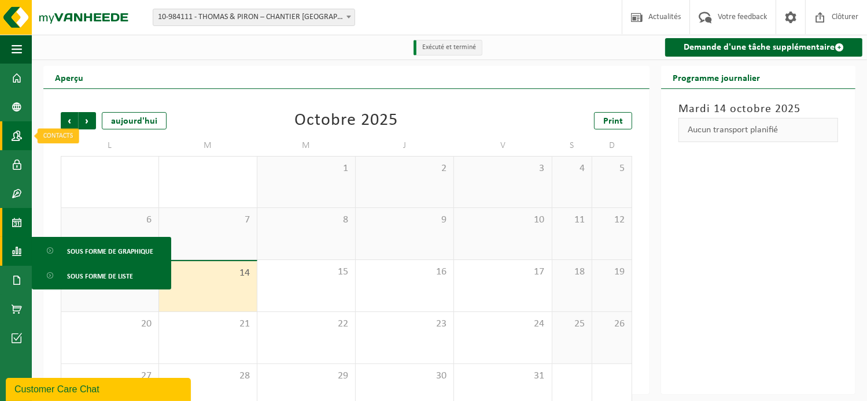
click at [17, 132] on span at bounding box center [17, 135] width 10 height 29
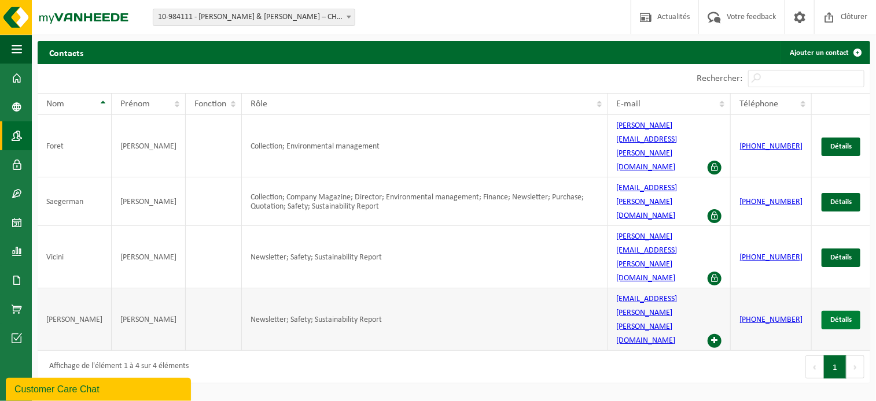
click at [849, 316] on span "Détails" at bounding box center [840, 320] width 21 height 8
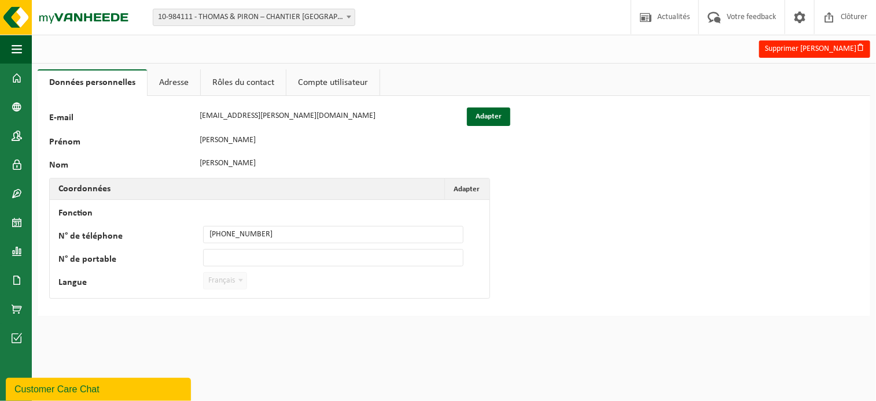
click at [237, 82] on link "Rôles du contact" at bounding box center [243, 82] width 85 height 27
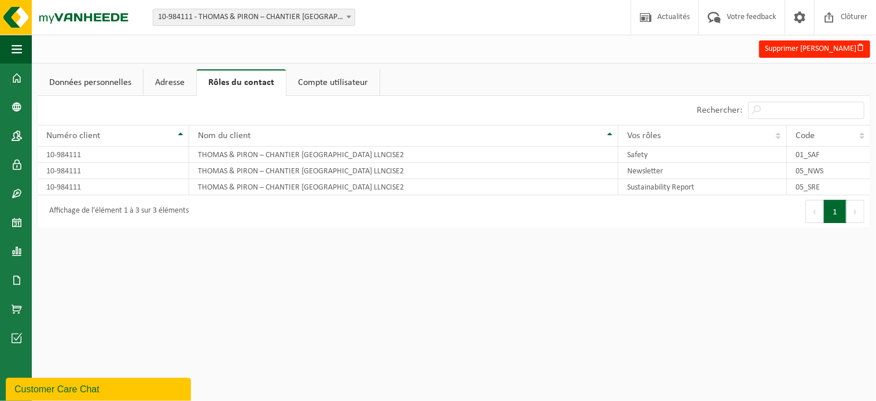
click at [343, 80] on link "Compte utilisateur" at bounding box center [332, 82] width 93 height 27
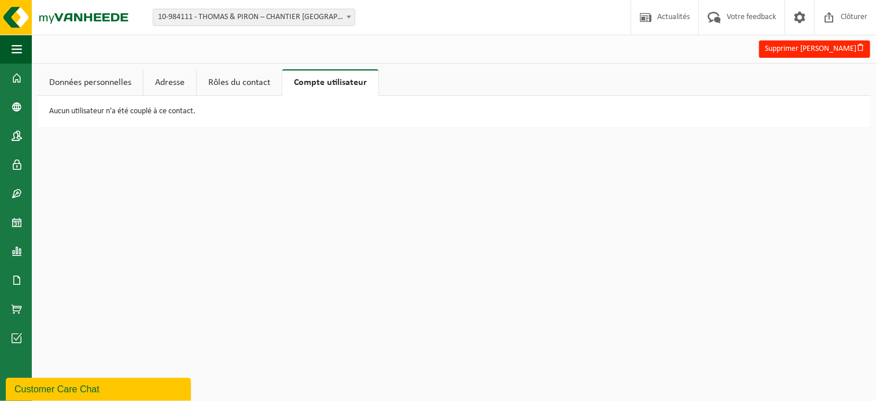
click at [259, 86] on link "Rôles du contact" at bounding box center [239, 82] width 85 height 27
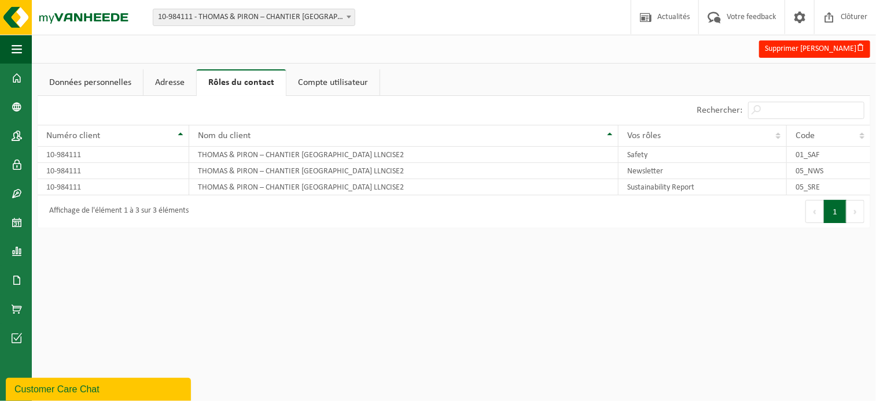
click at [150, 86] on link "Adresse" at bounding box center [169, 82] width 53 height 27
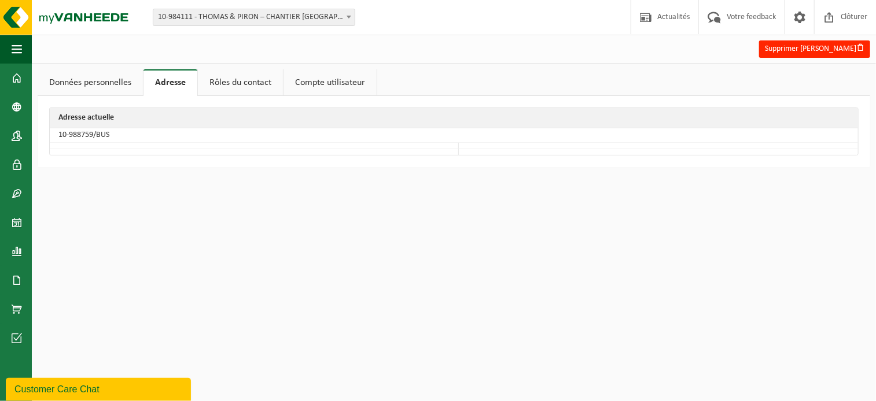
click at [111, 86] on link "Données personnelles" at bounding box center [90, 82] width 105 height 27
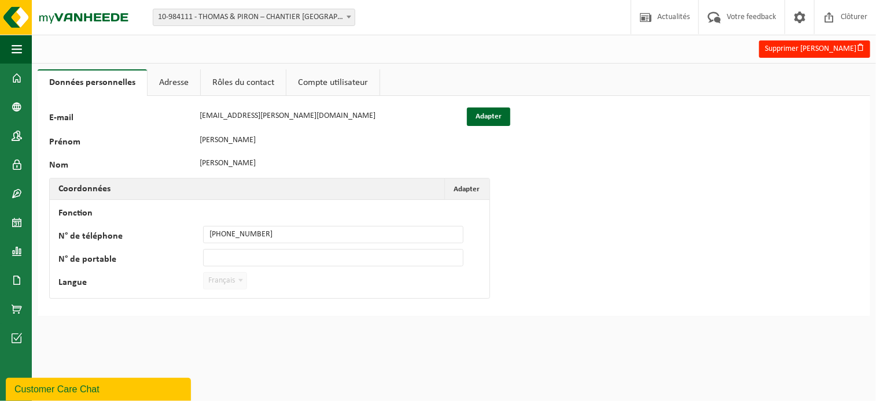
click at [193, 14] on span "10-984111 - THOMAS & PIRON – CHANTIER [GEOGRAPHIC_DATA] - [GEOGRAPHIC_DATA]-[GE…" at bounding box center [253, 17] width 201 height 16
click at [16, 75] on span at bounding box center [17, 78] width 10 height 29
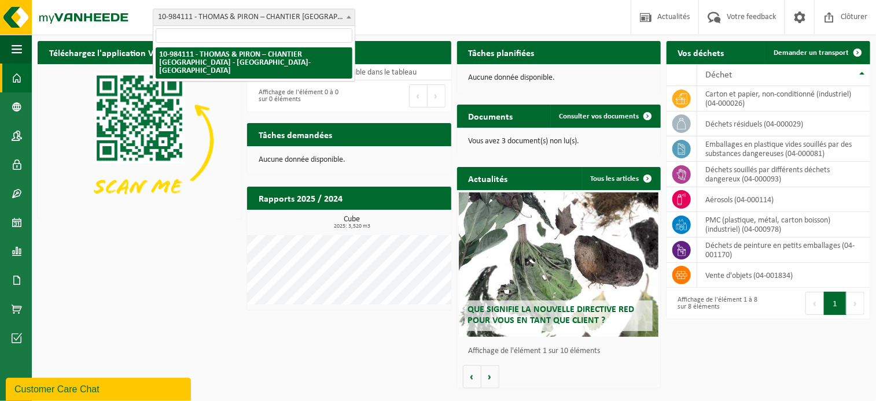
click at [327, 19] on span "10-984111 - [PERSON_NAME] & [PERSON_NAME] – CHANTIER [GEOGRAPHIC_DATA] - [GEOGR…" at bounding box center [253, 17] width 201 height 16
type input "1"
click at [122, 326] on div "Téléchargez l'application Vanheede+ maintenant! Cachez Certificats & attestatio…" at bounding box center [454, 214] width 838 height 359
click at [281, 23] on span "10-984111 - [PERSON_NAME] & [PERSON_NAME] – CHANTIER [GEOGRAPHIC_DATA] - [GEOGR…" at bounding box center [253, 17] width 201 height 16
click at [189, 234] on div "Téléchargez l'application Vanheede+ maintenant! Cachez Certificats & attestatio…" at bounding box center [454, 214] width 838 height 359
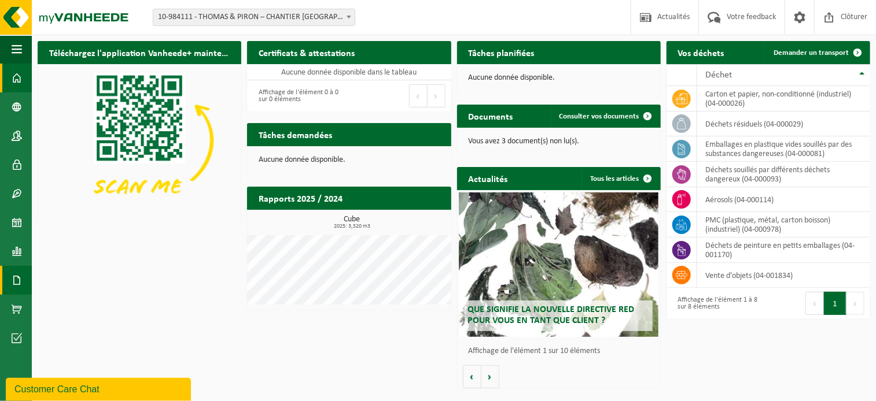
click at [17, 269] on span at bounding box center [17, 280] width 10 height 29
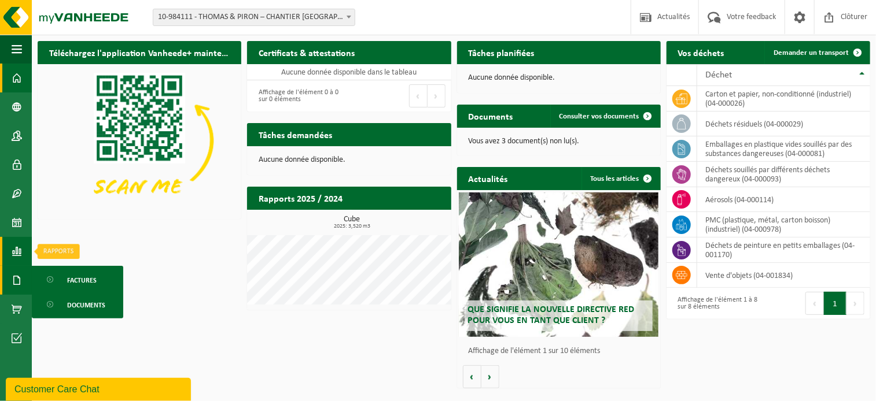
click at [17, 257] on span at bounding box center [17, 251] width 10 height 29
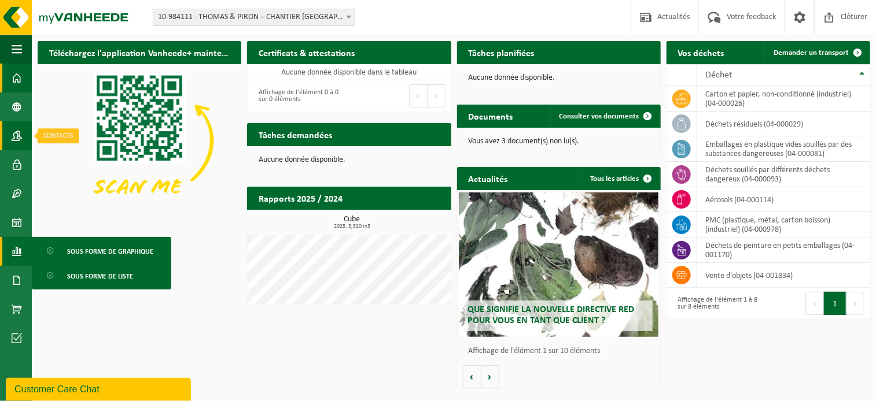
click at [17, 132] on span at bounding box center [17, 135] width 10 height 29
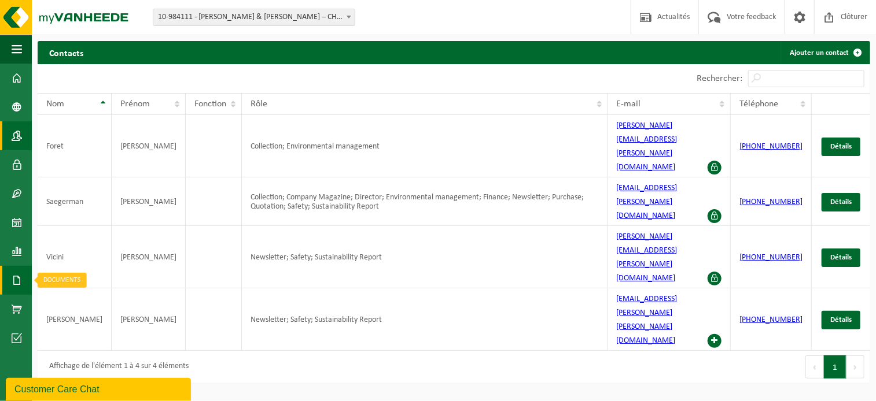
click at [17, 278] on span at bounding box center [17, 280] width 10 height 29
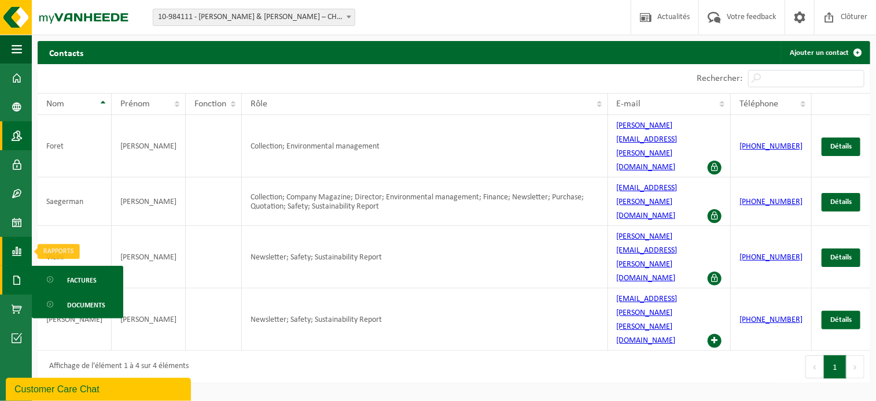
click at [17, 255] on span at bounding box center [17, 251] width 10 height 29
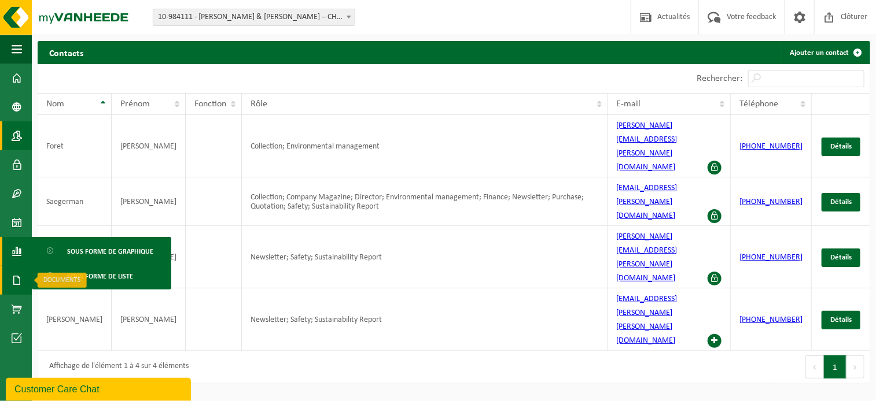
click at [17, 272] on span at bounding box center [17, 280] width 10 height 29
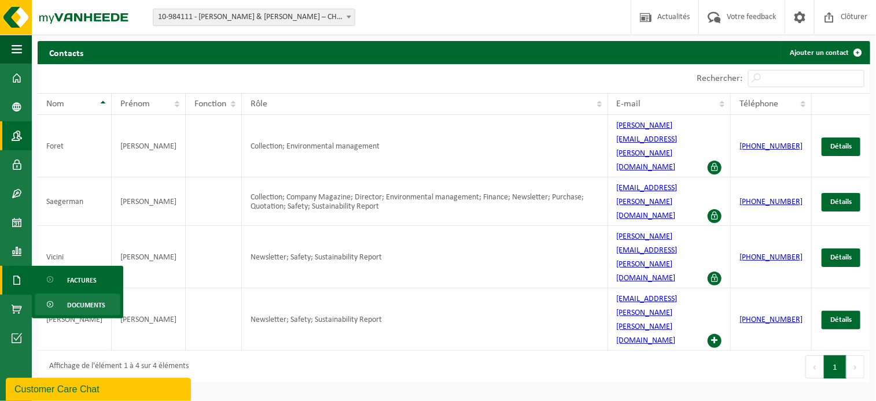
click at [101, 308] on span "Documents" at bounding box center [86, 305] width 38 height 22
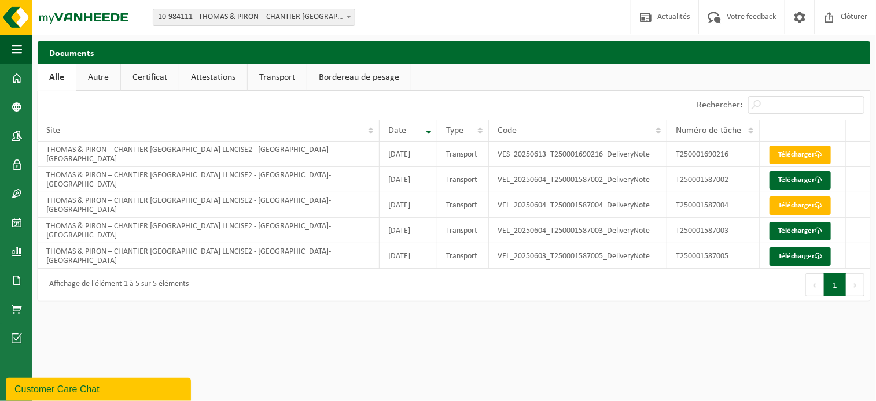
click at [134, 78] on link "Certificat" at bounding box center [150, 77] width 58 height 27
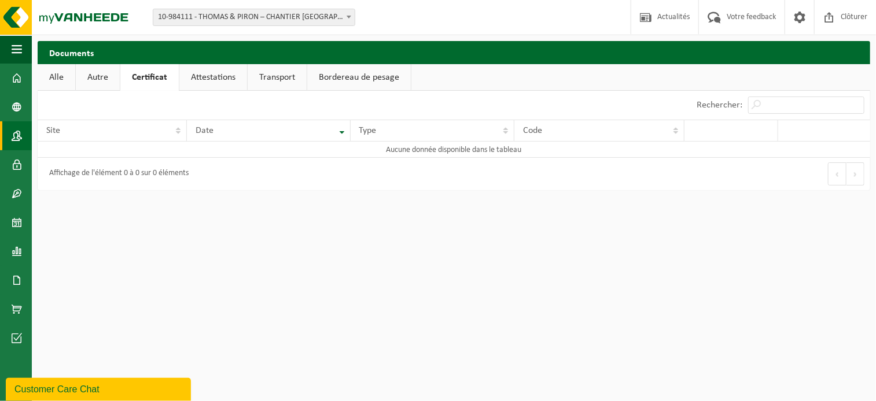
click at [19, 137] on span at bounding box center [17, 135] width 10 height 29
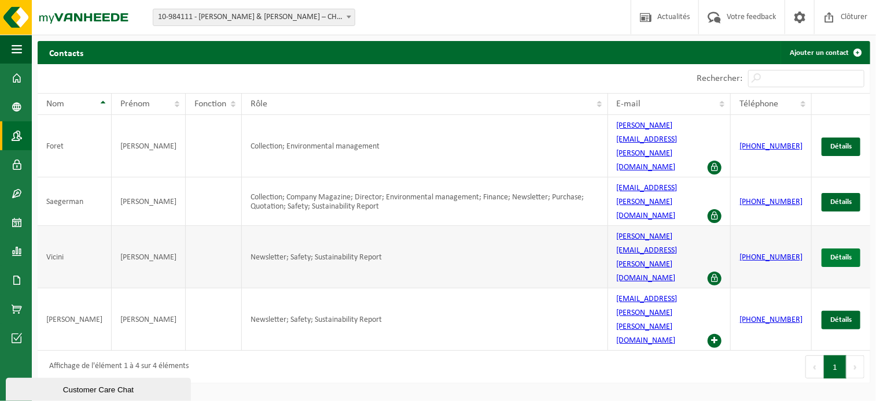
click at [831, 249] on link "Détails" at bounding box center [840, 258] width 39 height 19
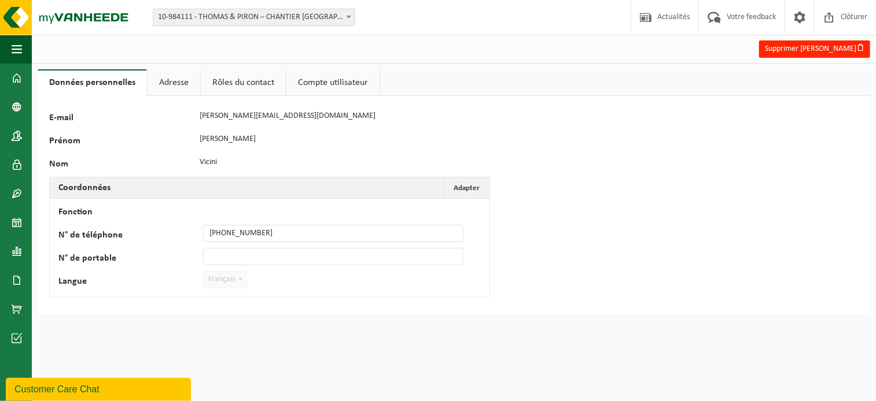
click at [176, 86] on link "Adresse" at bounding box center [174, 82] width 53 height 27
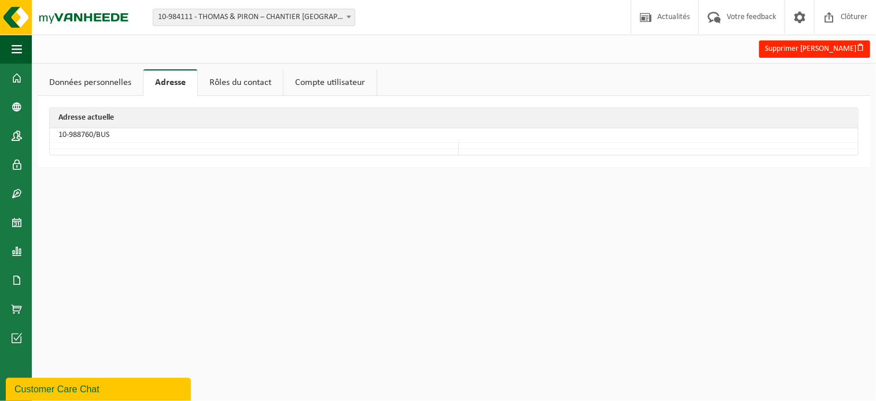
click at [229, 84] on link "Rôles du contact" at bounding box center [240, 82] width 85 height 27
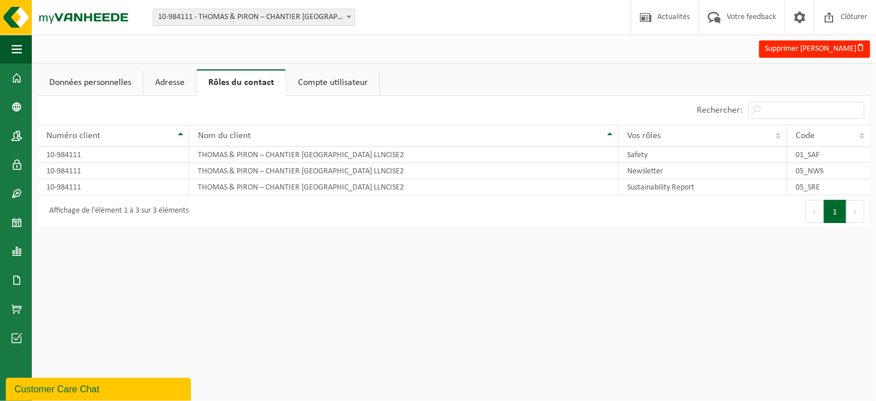
click at [310, 78] on link "Compte utilisateur" at bounding box center [332, 82] width 93 height 27
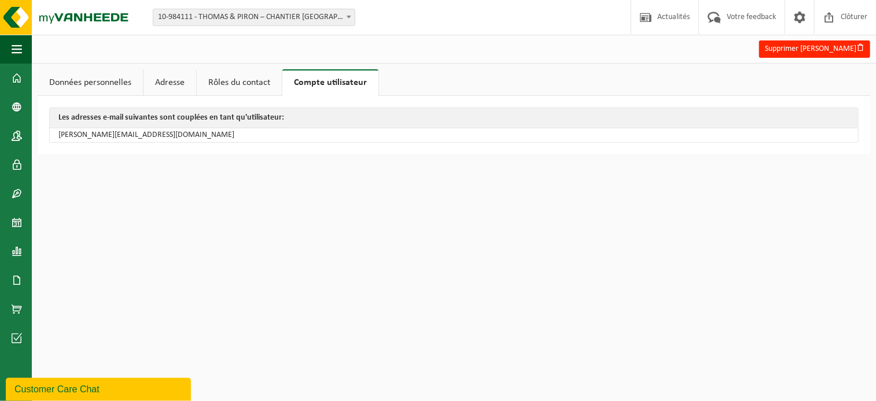
click at [78, 80] on link "Données personnelles" at bounding box center [90, 82] width 105 height 27
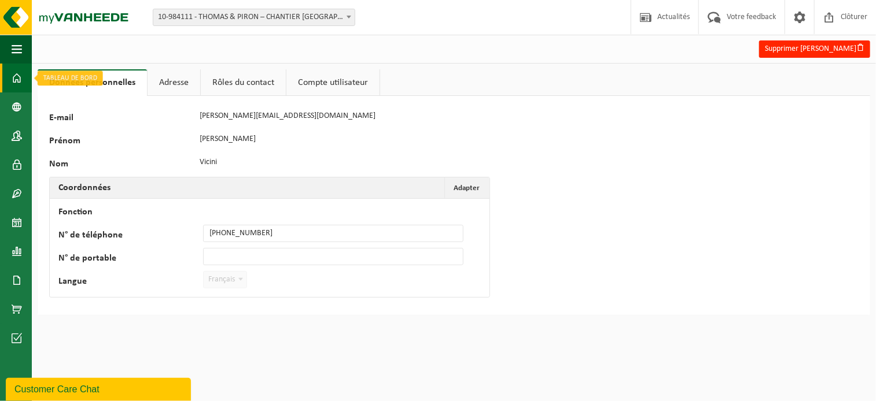
click at [29, 82] on link "Tableau de bord" at bounding box center [16, 78] width 32 height 29
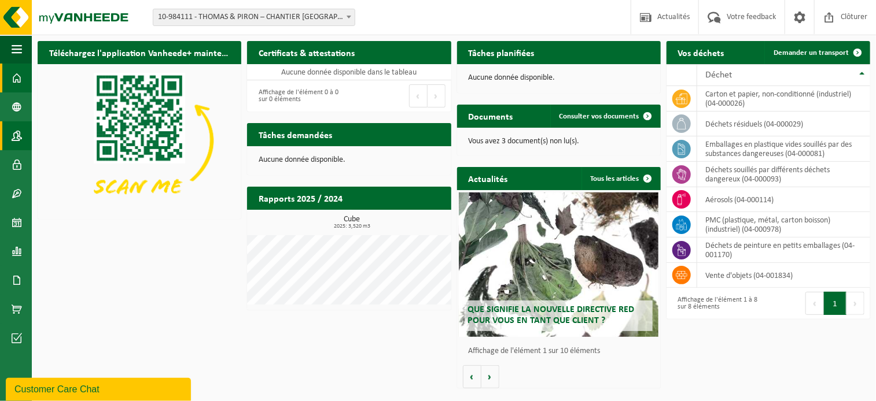
click at [19, 131] on span at bounding box center [17, 135] width 10 height 29
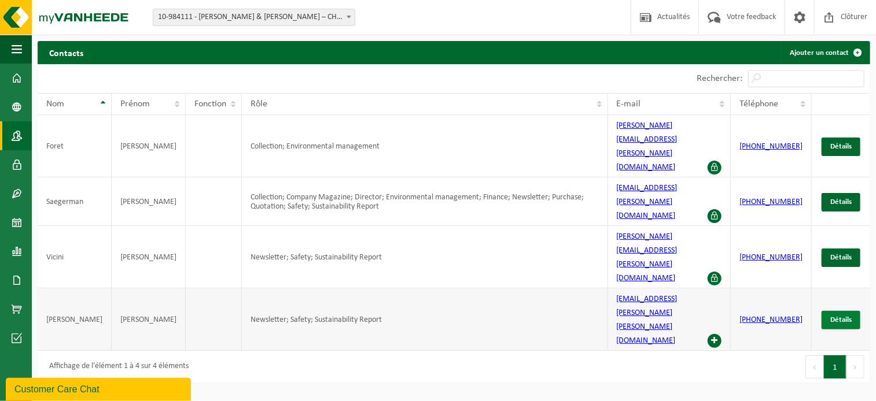
click at [841, 316] on span "Détails" at bounding box center [840, 320] width 21 height 8
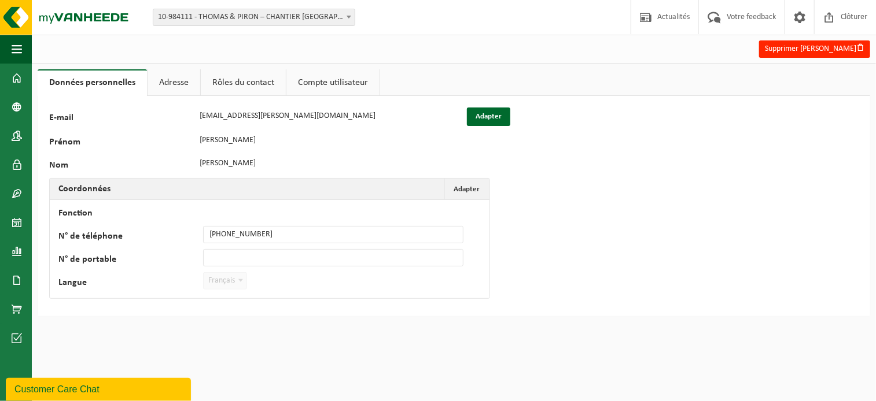
click at [178, 82] on link "Adresse" at bounding box center [174, 82] width 53 height 27
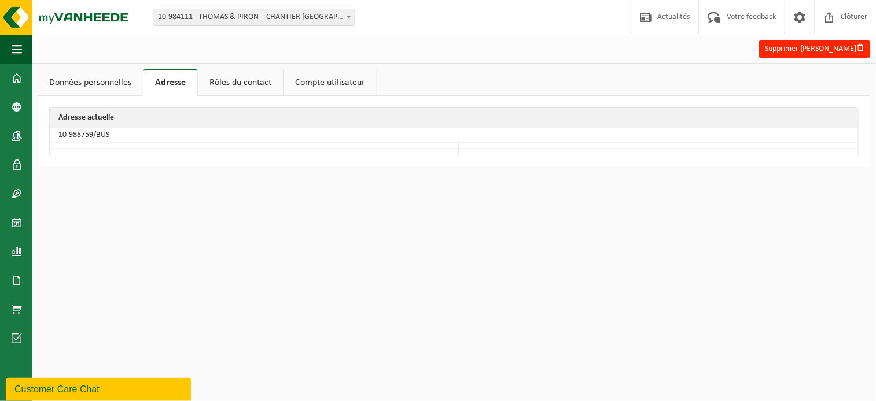
click at [132, 82] on link "Données personnelles" at bounding box center [90, 82] width 105 height 27
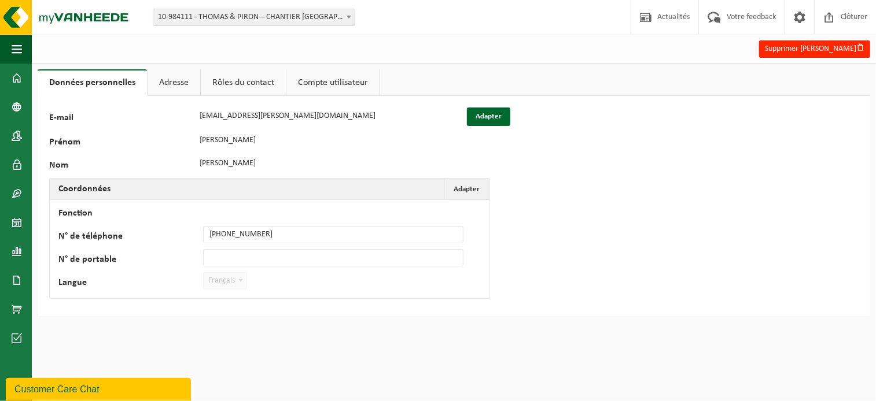
click at [226, 79] on link "Rôles du contact" at bounding box center [243, 82] width 85 height 27
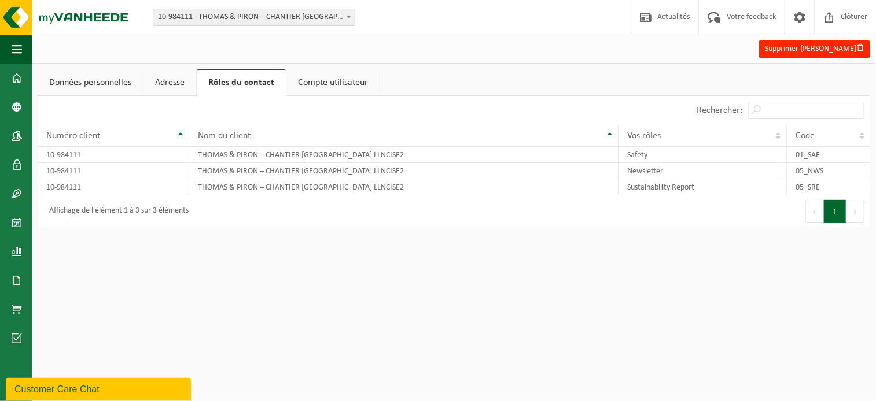
click at [329, 73] on link "Compte utilisateur" at bounding box center [332, 82] width 93 height 27
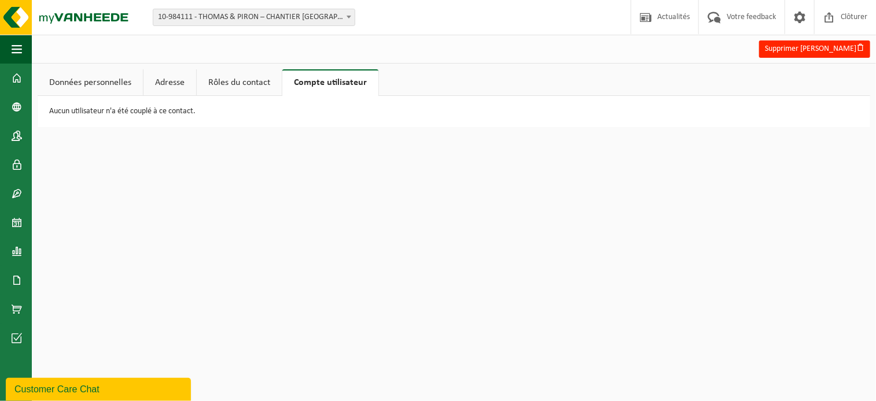
click at [100, 82] on link "Données personnelles" at bounding box center [90, 82] width 105 height 27
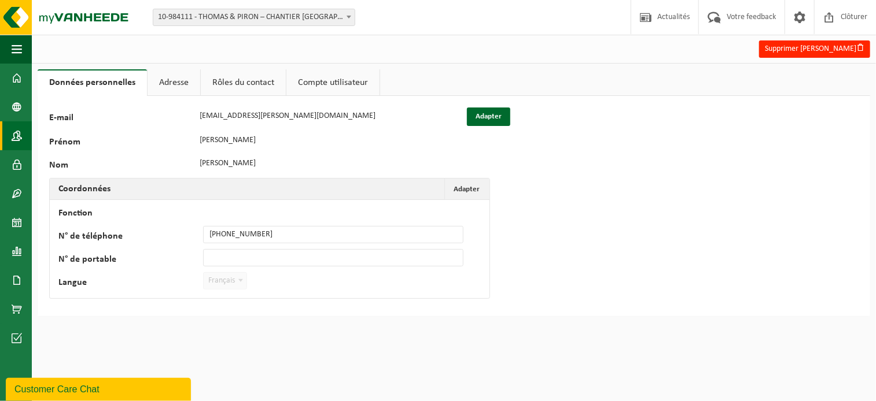
click at [25, 138] on link "Contacts" at bounding box center [16, 135] width 32 height 29
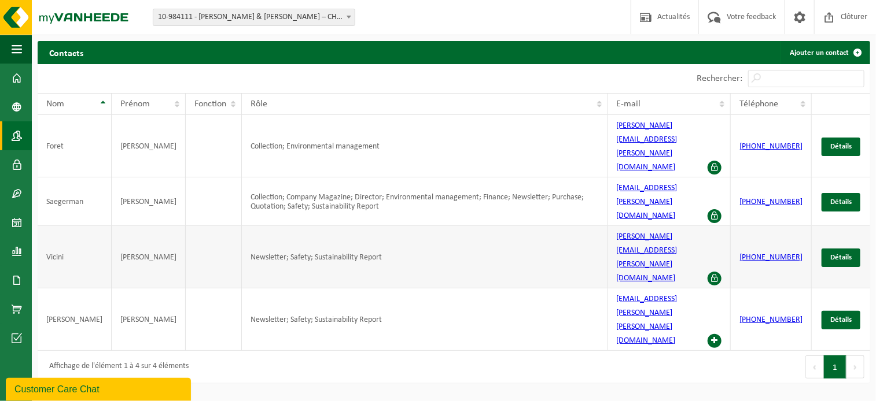
click at [253, 226] on td "Newsletter; Safety; Sustainability Report" at bounding box center [425, 257] width 366 height 62
click at [257, 289] on td "Newsletter; Safety; Sustainability Report" at bounding box center [425, 320] width 366 height 62
click at [12, 163] on span at bounding box center [17, 164] width 10 height 29
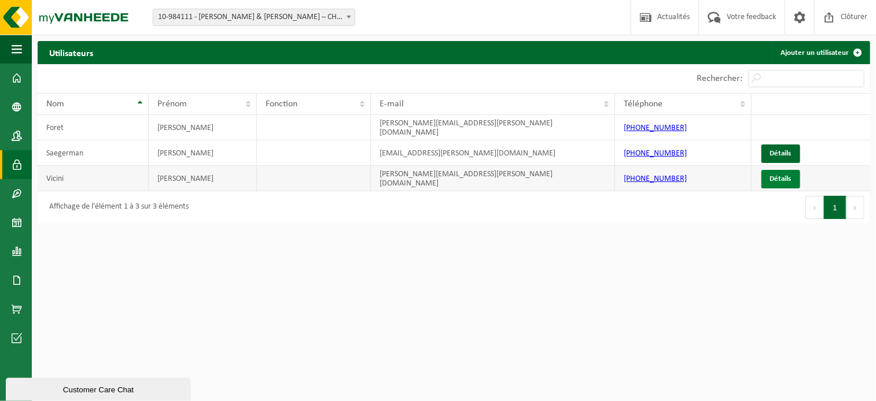
click at [782, 170] on link "Détails" at bounding box center [780, 179] width 39 height 19
click at [19, 142] on span at bounding box center [17, 135] width 10 height 29
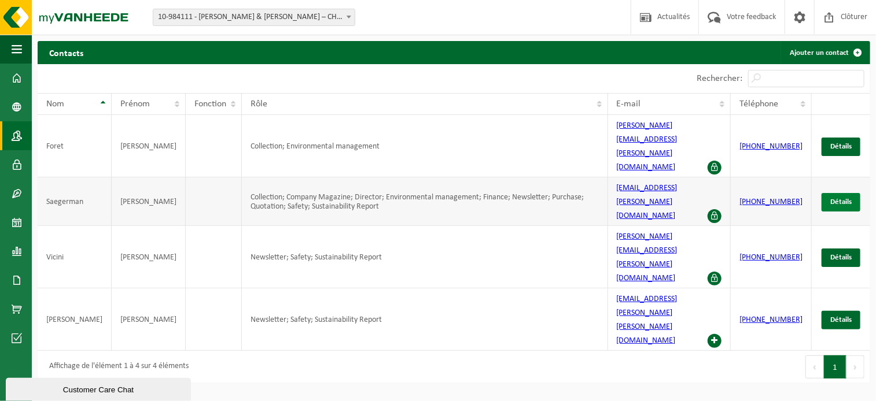
click at [849, 193] on link "Détails" at bounding box center [840, 202] width 39 height 19
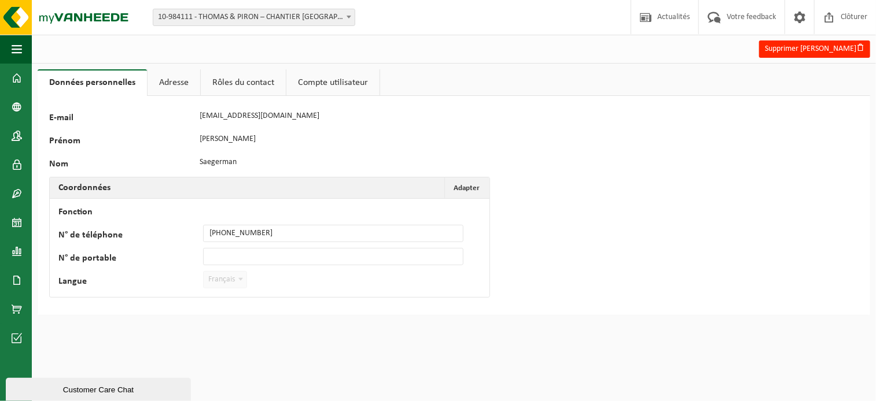
click at [317, 87] on link "Compte utilisateur" at bounding box center [332, 82] width 93 height 27
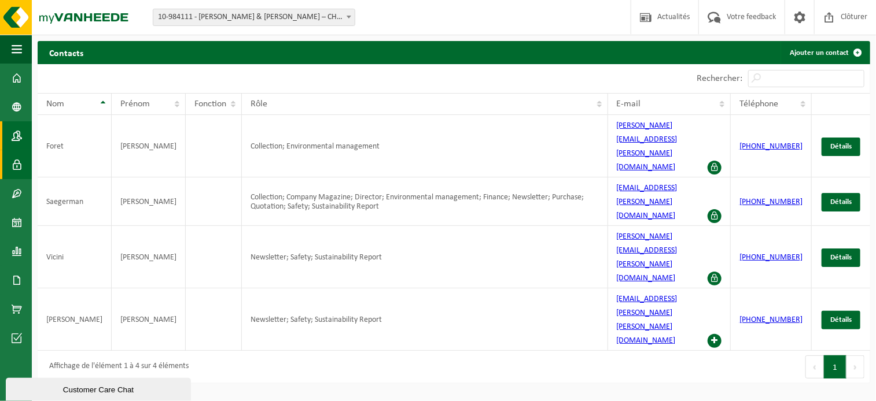
click at [17, 159] on span at bounding box center [17, 164] width 10 height 29
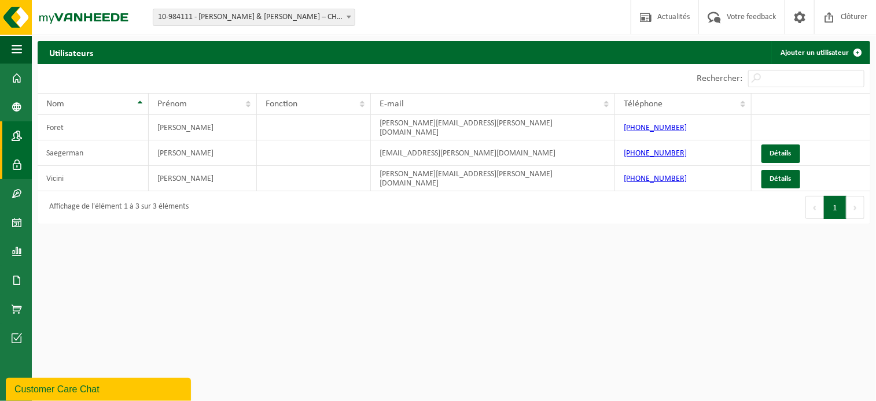
click at [16, 128] on span at bounding box center [17, 135] width 10 height 29
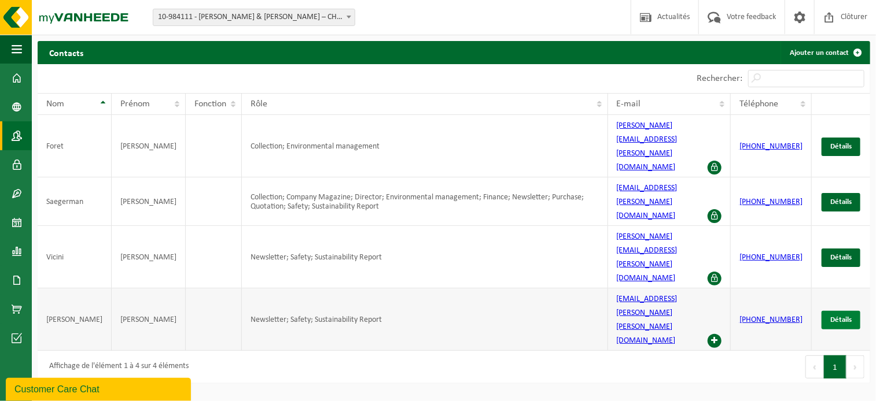
click at [830, 316] on span "Détails" at bounding box center [840, 320] width 21 height 8
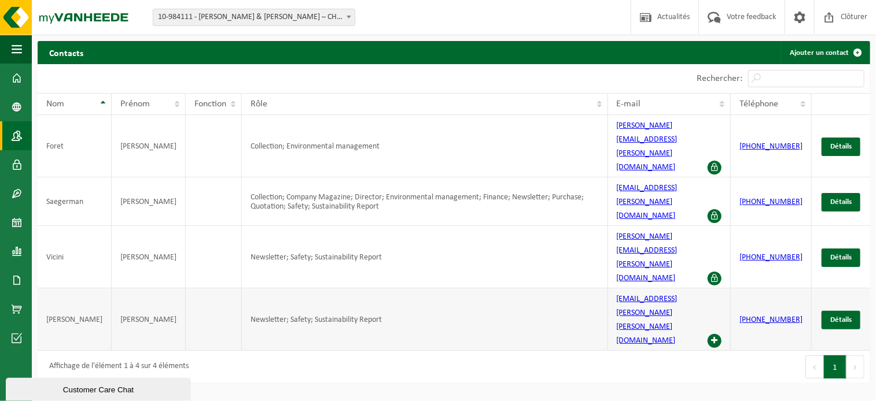
click at [721, 334] on span at bounding box center [715, 341] width 14 height 14
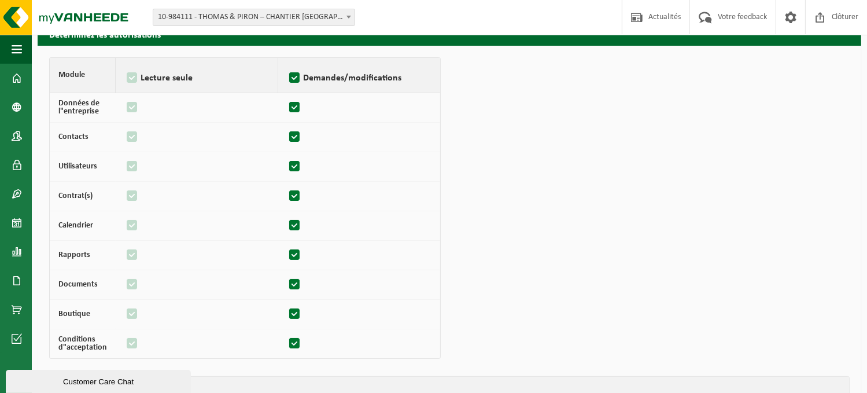
scroll to position [140, 0]
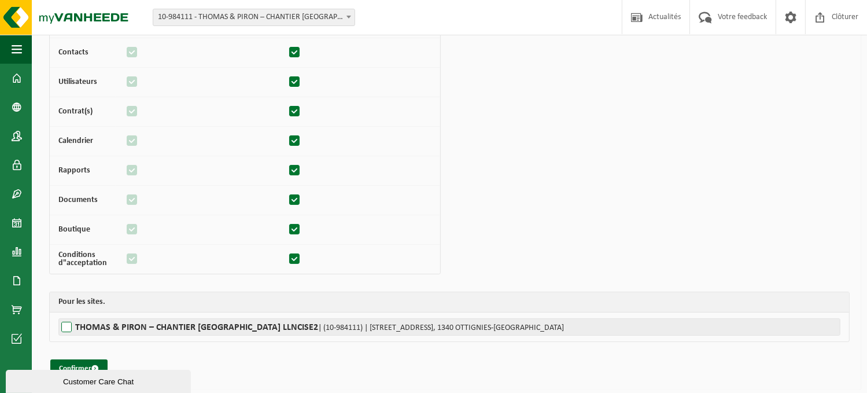
click at [70, 331] on label"] "THOMAS & PIRON – CHANTIER LOUVAIN-LA-NEUVE LLNCISE2 | (10-984111) | AVENUE DU C…" at bounding box center [449, 326] width 782 height 17
click at [70, 331] on input "THOMAS & PIRON – CHANTIER LOUVAIN-LA-NEUVE LLNCISE2 | (10-984111) | AVENUE DU C…" at bounding box center [491, 326] width 867 height 17
checkbox input "true"
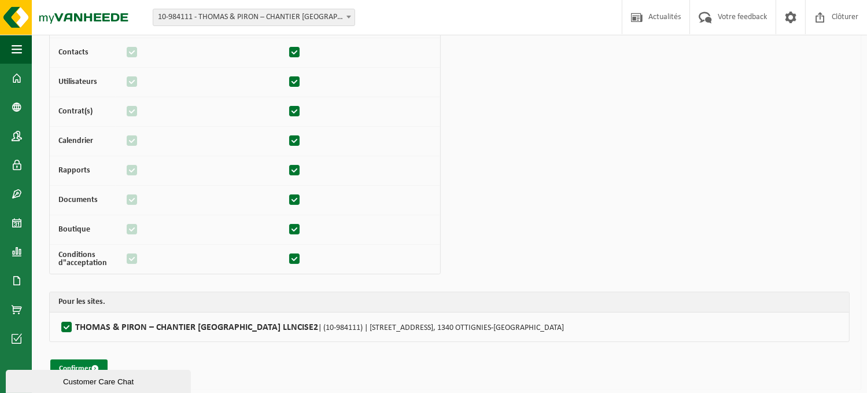
click at [84, 365] on button "Confirmer" at bounding box center [78, 368] width 57 height 19
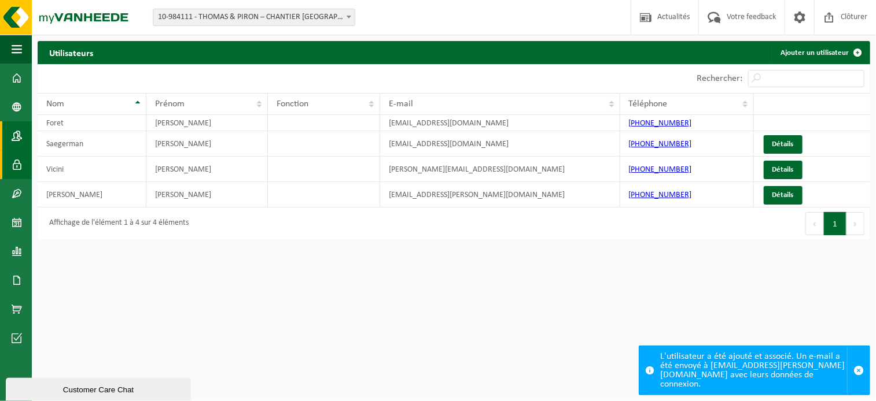
click at [14, 138] on span at bounding box center [17, 135] width 10 height 29
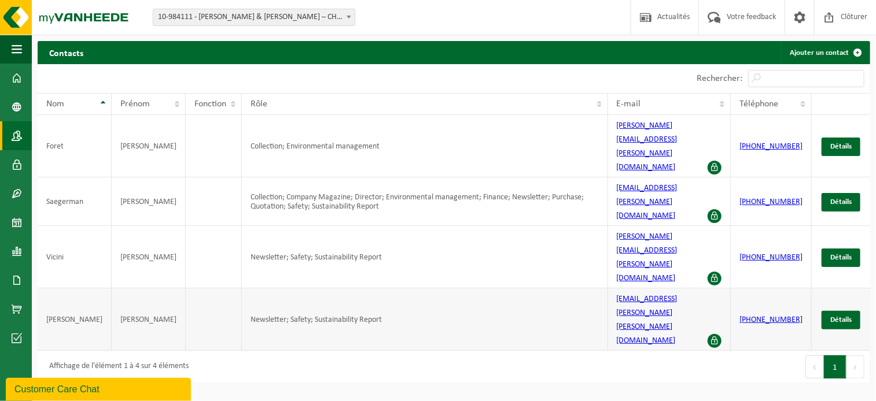
click at [721, 334] on span at bounding box center [715, 341] width 14 height 14
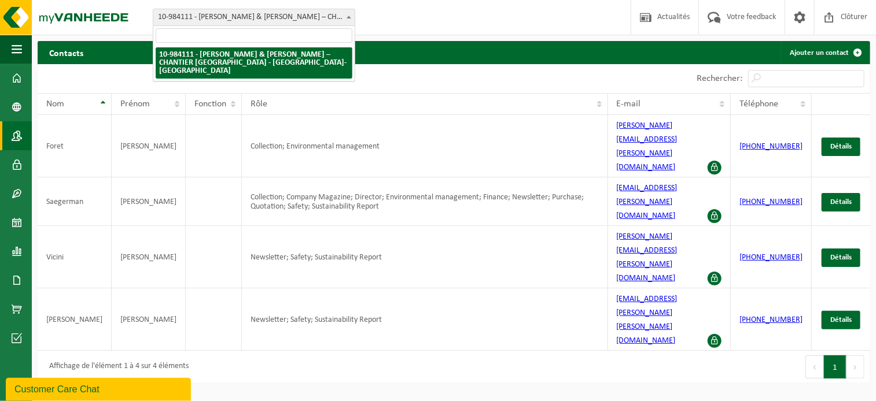
click at [342, 22] on span "10-984111 - THOMAS & PIRON – CHANTIER [GEOGRAPHIC_DATA] - [GEOGRAPHIC_DATA]-[GE…" at bounding box center [253, 17] width 201 height 16
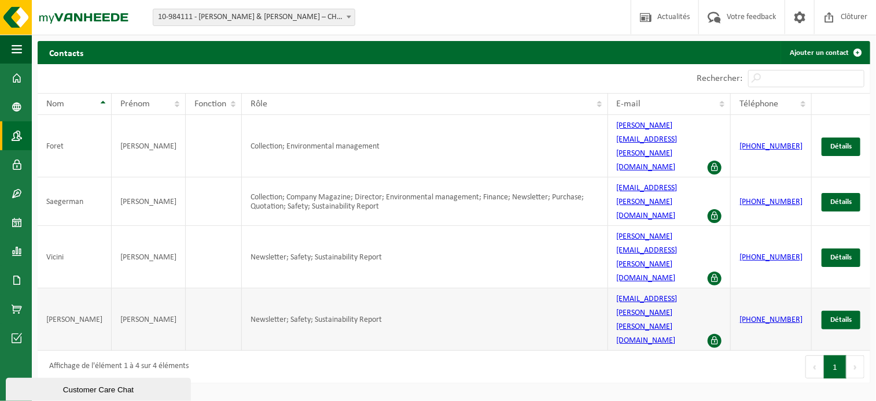
click at [677, 295] on link "[EMAIL_ADDRESS][PERSON_NAME][PERSON_NAME][DOMAIN_NAME]" at bounding box center [647, 320] width 61 height 50
click at [16, 171] on span at bounding box center [17, 164] width 10 height 29
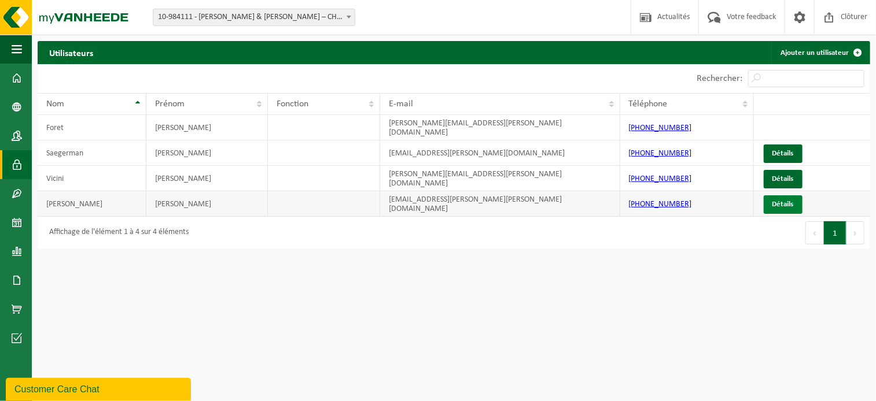
click at [784, 196] on link "Détails" at bounding box center [783, 205] width 39 height 19
